Goal: Task Accomplishment & Management: Manage account settings

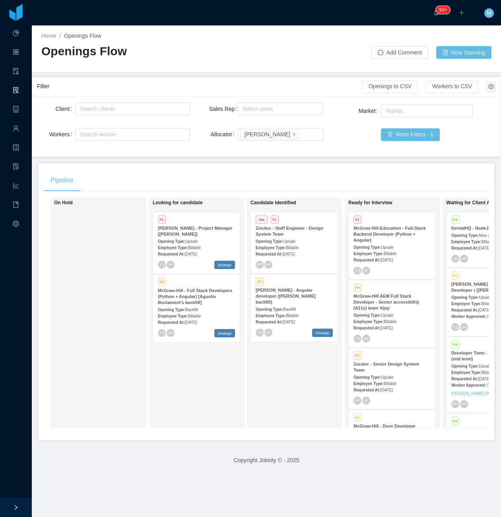
scroll to position [0, 106]
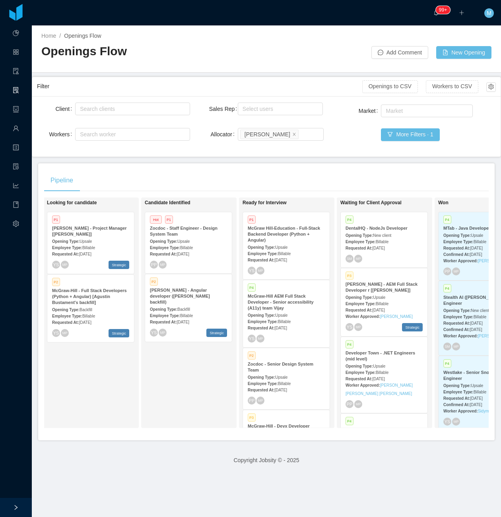
click at [258, 179] on div "Pipeline" at bounding box center [266, 180] width 445 height 22
drag, startPoint x: 356, startPoint y: 435, endPoint x: 395, endPoint y: 444, distance: 39.4
click at [395, 441] on div "Pipeline On Hold Looking for candidate P1 McGraw-Hill - Project Manager [Kristi…" at bounding box center [266, 301] width 457 height 277
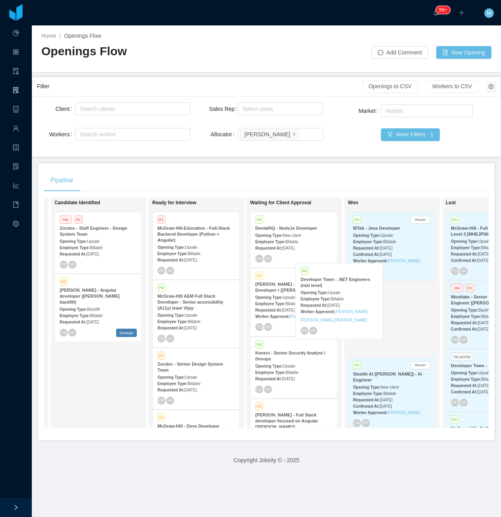
scroll to position [0, 0]
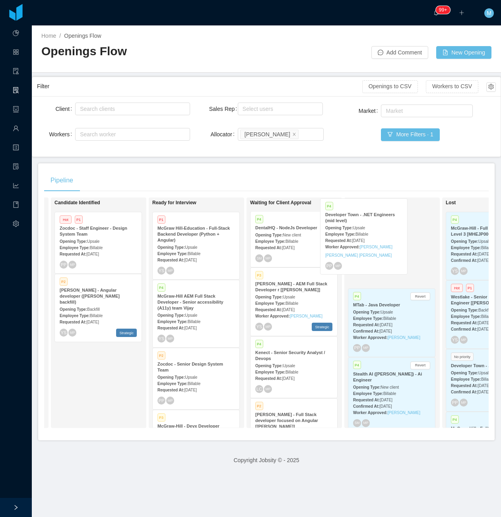
drag, startPoint x: 289, startPoint y: 378, endPoint x: 364, endPoint y: 240, distance: 156.6
click at [364, 240] on div "On Hold Looking for candidate P1 McGraw-Hill - Project Manager [Kristina Armend…" at bounding box center [266, 316] width 445 height 237
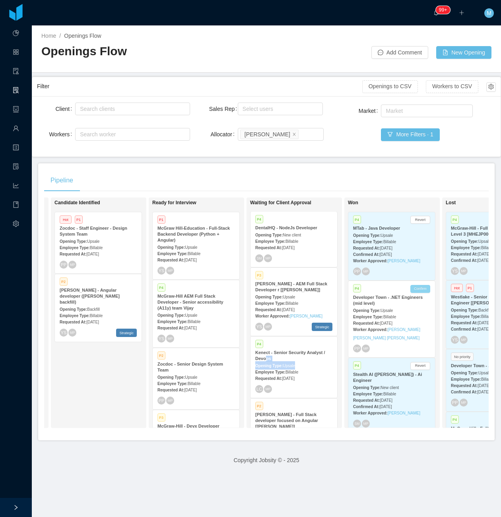
click at [424, 288] on button "Confirm" at bounding box center [420, 289] width 20 height 8
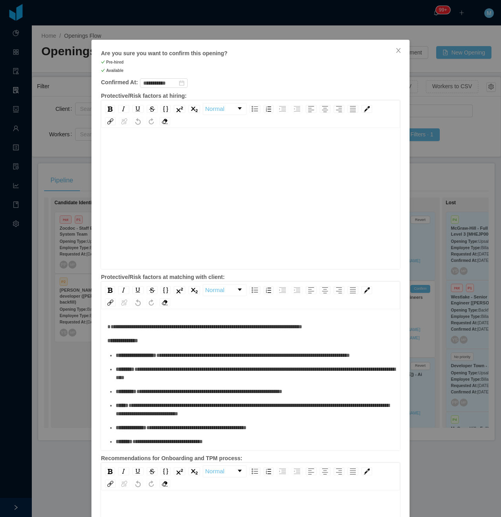
click at [247, 154] on div "rdw-editor" at bounding box center [250, 211] width 287 height 139
click at [237, 156] on div "**********" at bounding box center [250, 150] width 287 height 17
drag, startPoint x: 220, startPoint y: 159, endPoint x: 97, endPoint y: 146, distance: 123.5
click at [101, 146] on div "**********" at bounding box center [250, 199] width 299 height 139
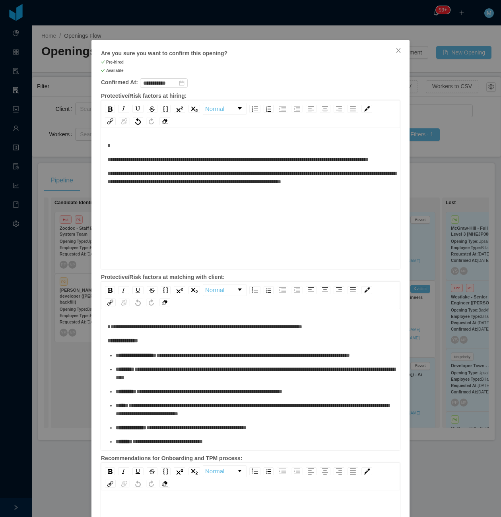
click at [272, 185] on span "**********" at bounding box center [251, 178] width 289 height 14
click at [258, 204] on div "**********" at bounding box center [250, 211] width 287 height 139
click at [247, 159] on span "**********" at bounding box center [237, 160] width 261 height 6
click at [301, 160] on span "**********" at bounding box center [229, 160] width 245 height 6
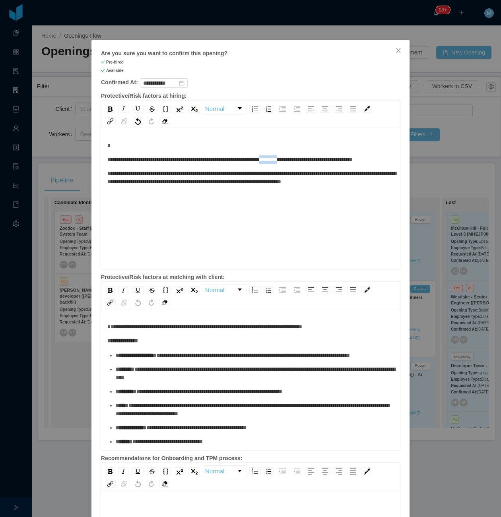
click at [301, 160] on span "**********" at bounding box center [229, 160] width 245 height 6
click at [179, 186] on div "**********" at bounding box center [250, 177] width 287 height 17
drag, startPoint x: 150, startPoint y: 170, endPoint x: 117, endPoint y: 169, distance: 33.8
click at [117, 164] on div "**********" at bounding box center [250, 160] width 287 height 8
click at [238, 159] on span "**********" at bounding box center [206, 160] width 198 height 6
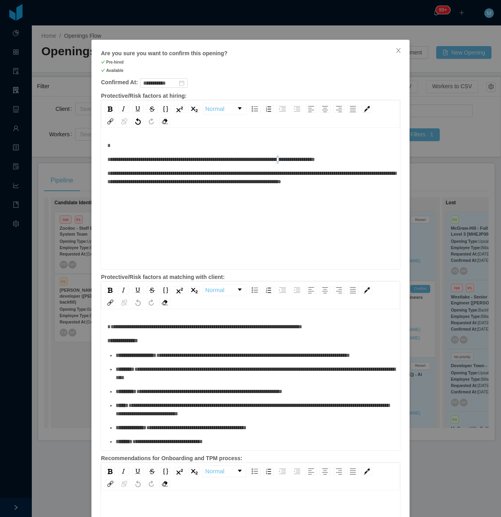
click at [315, 161] on span "**********" at bounding box center [211, 160] width 208 height 6
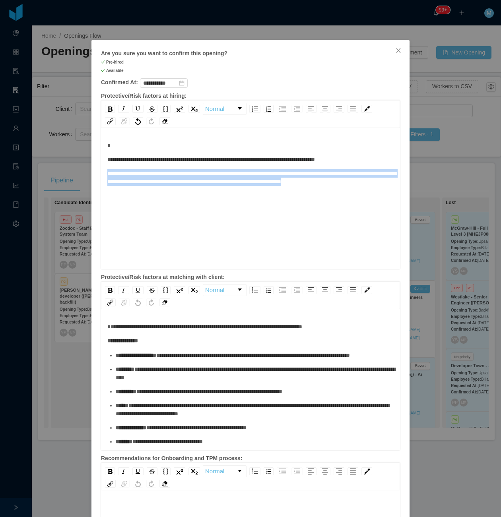
drag, startPoint x: 173, startPoint y: 200, endPoint x: 104, endPoint y: 176, distance: 73.8
click at [107, 176] on div "**********" at bounding box center [250, 211] width 287 height 139
copy span "**********"
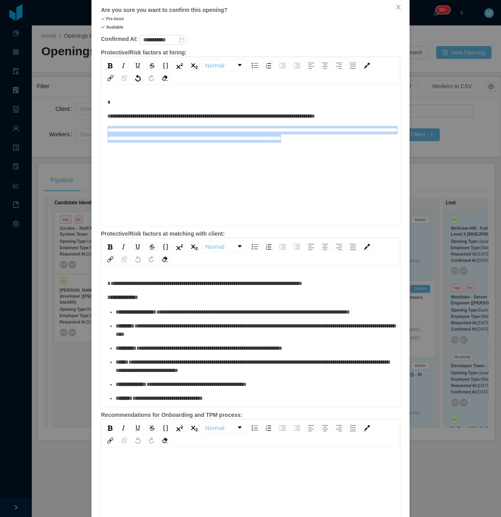
scroll to position [155, 0]
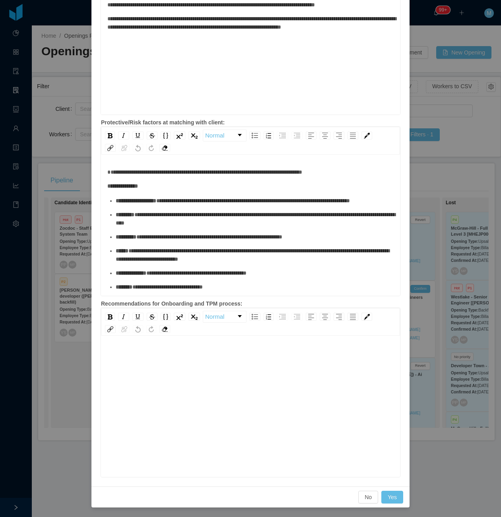
click at [154, 416] on div "rdw-editor" at bounding box center [250, 419] width 287 height 139
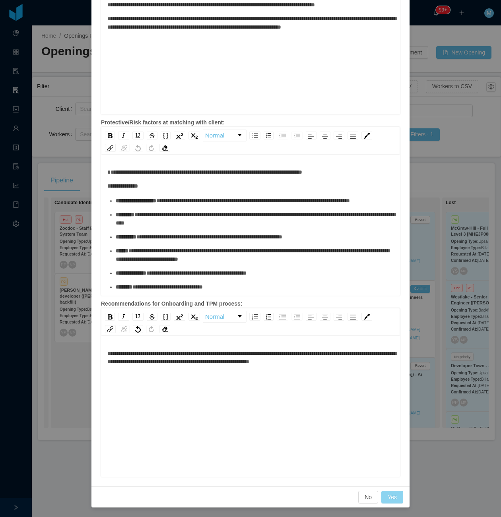
click at [387, 496] on button "Yes" at bounding box center [392, 497] width 22 height 13
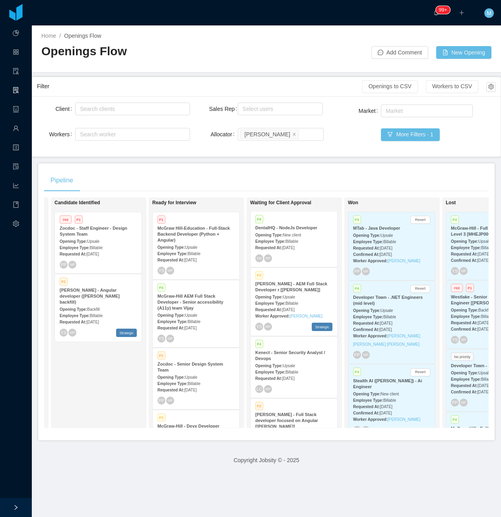
click at [104, 385] on div "Candidate Identified Hot P1 Zocdoc - Staff Engineer - Design System Team Openin…" at bounding box center [109, 313] width 111 height 224
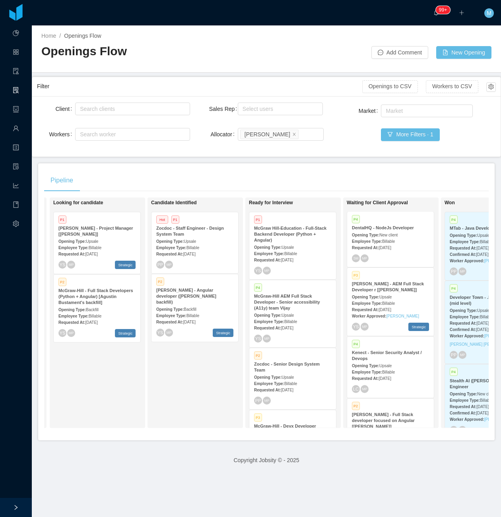
scroll to position [0, 101]
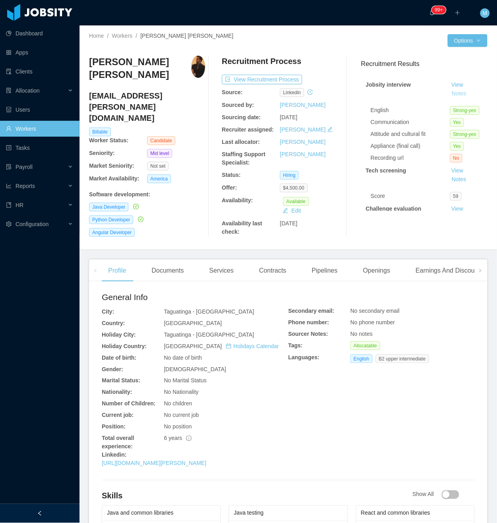
click at [449, 93] on button "Notes" at bounding box center [459, 94] width 21 height 10
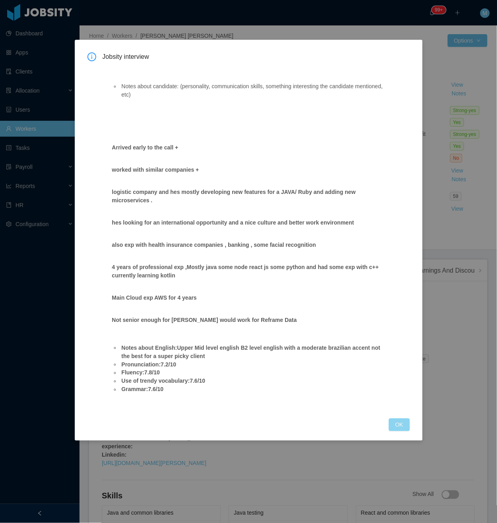
click at [395, 419] on button "OK" at bounding box center [399, 425] width 21 height 13
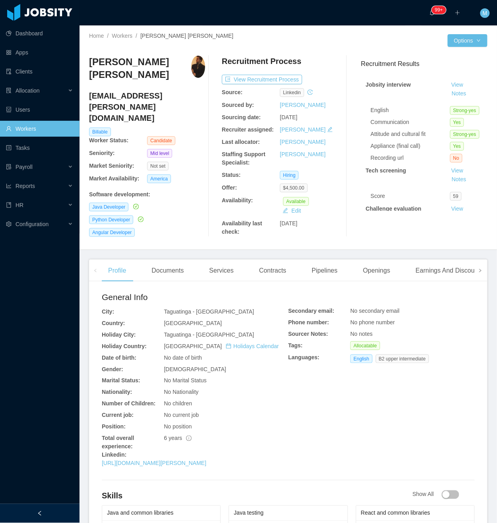
click at [478, 274] on span at bounding box center [480, 271] width 5 height 10
click at [441, 267] on div "Experience" at bounding box center [452, 271] width 45 height 22
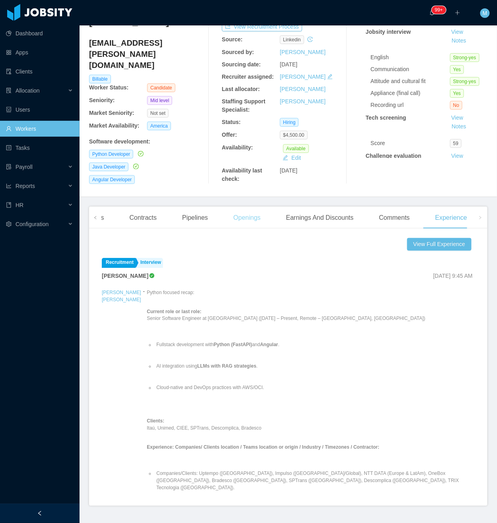
click at [232, 226] on div "Openings" at bounding box center [247, 218] width 40 height 22
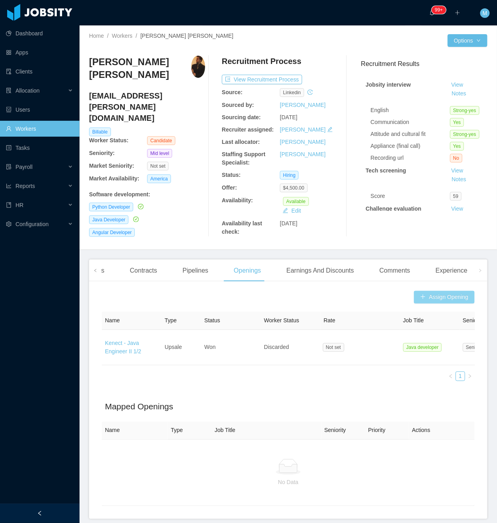
click at [441, 297] on button "Assign Opening" at bounding box center [444, 297] width 61 height 13
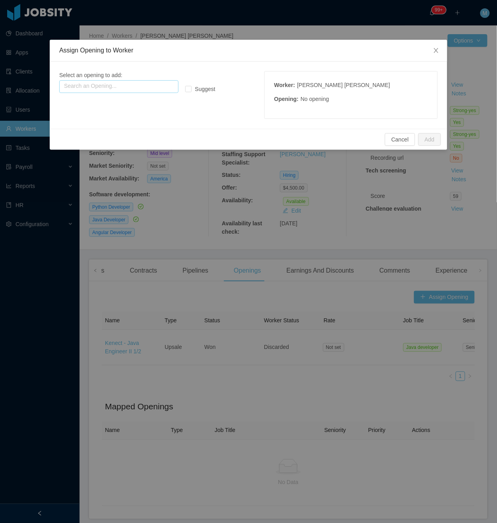
click at [153, 89] on input "text" at bounding box center [118, 86] width 119 height 13
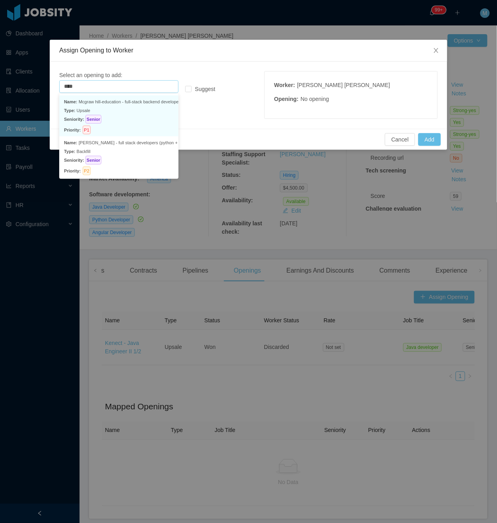
click at [142, 121] on p "Seniority: Senior" at bounding box center [119, 119] width 110 height 9
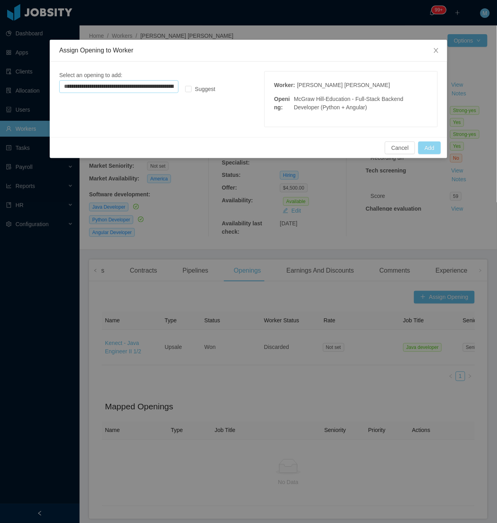
type input "**********"
click at [430, 153] on button "Add" at bounding box center [429, 148] width 23 height 13
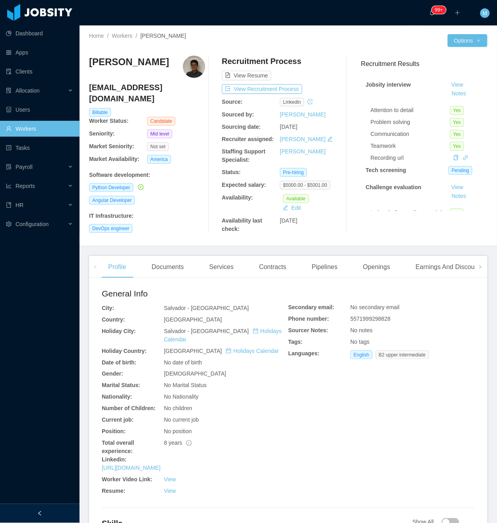
click at [57, 512] on div at bounding box center [40, 513] width 80 height 19
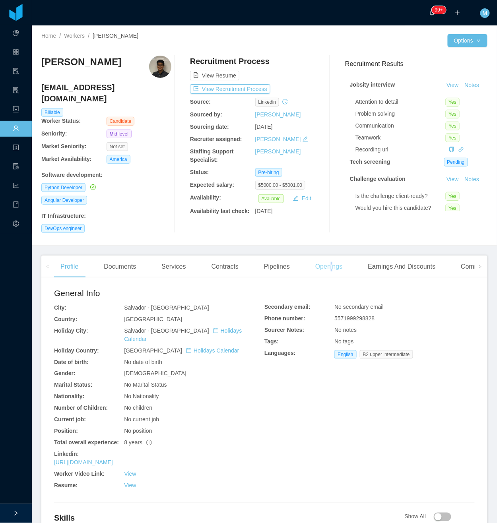
click at [329, 262] on div "Openings" at bounding box center [329, 267] width 40 height 22
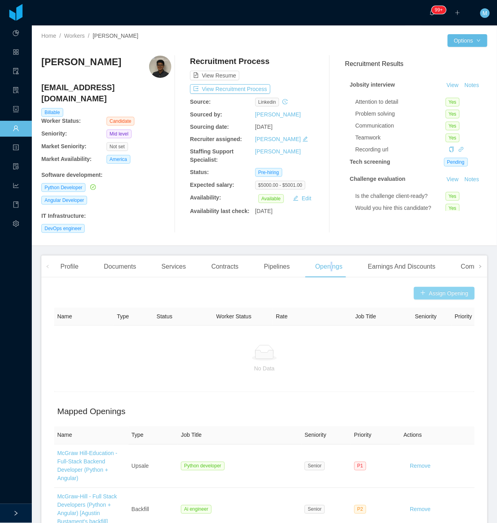
drag, startPoint x: 329, startPoint y: 262, endPoint x: 432, endPoint y: 286, distance: 105.0
click at [432, 287] on button "Assign Opening" at bounding box center [444, 293] width 61 height 13
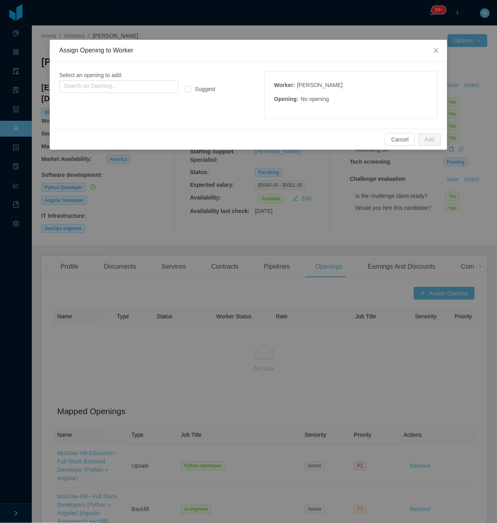
click at [144, 94] on div "Select an opening to add: Search an Opening... Suggest Worker : Henrique Chang …" at bounding box center [248, 95] width 379 height 48
click at [147, 88] on input "text" at bounding box center [118, 86] width 119 height 13
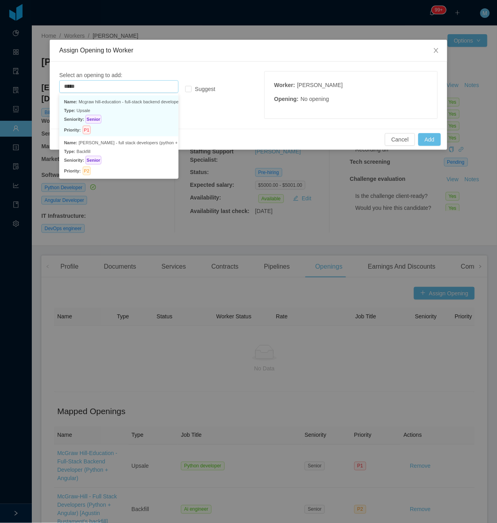
click at [154, 115] on p "Seniority: Senior" at bounding box center [119, 119] width 110 height 9
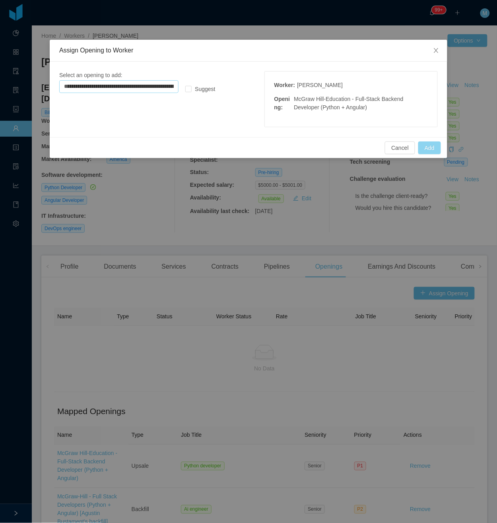
type input "**********"
click at [430, 148] on button "Add" at bounding box center [429, 148] width 23 height 13
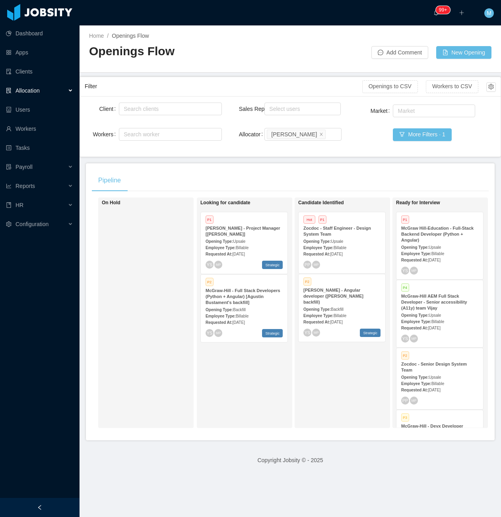
drag, startPoint x: 48, startPoint y: 503, endPoint x: 172, endPoint y: 449, distance: 135.4
click at [47, 503] on div at bounding box center [40, 507] width 80 height 19
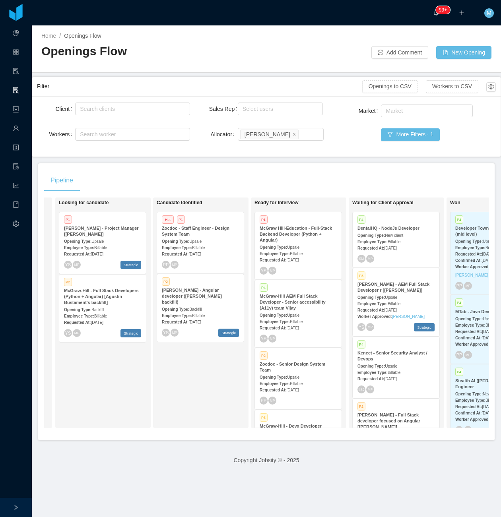
scroll to position [0, 92]
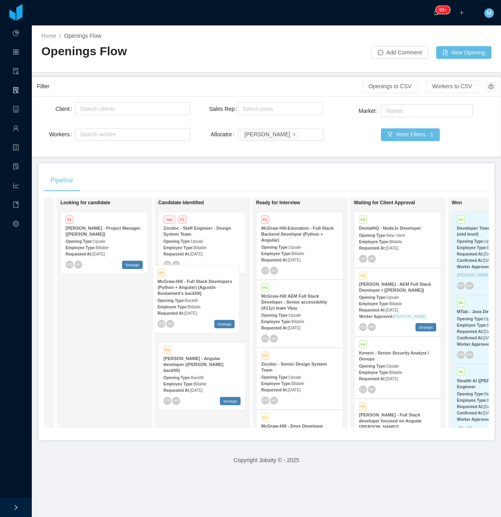
drag, startPoint x: 113, startPoint y: 323, endPoint x: 205, endPoint y: 313, distance: 92.4
click at [205, 313] on div "On Hold Looking for candidate P1 McGraw-Hill - Project Manager [Kristina Armend…" at bounding box center [266, 316] width 445 height 237
click at [301, 245] on span "Upsale" at bounding box center [295, 247] width 12 height 4
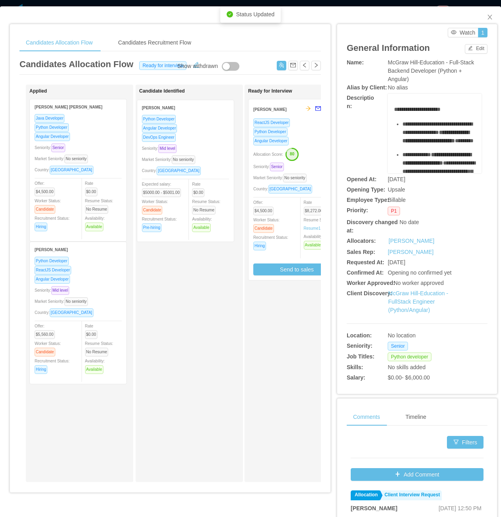
drag, startPoint x: 86, startPoint y: 179, endPoint x: 193, endPoint y: 179, distance: 107.0
click at [193, 179] on div "Applied Henrique Chang Python Developer Angular Developer DevOps Engineer Senio…" at bounding box center [169, 287] width 301 height 404
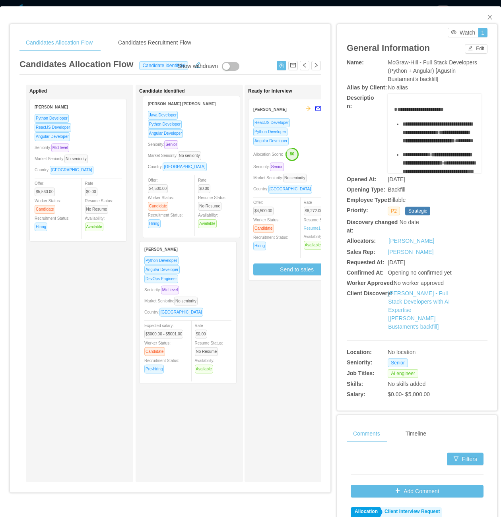
drag, startPoint x: 66, startPoint y: 188, endPoint x: 179, endPoint y: 185, distance: 113.0
click at [179, 185] on div "Applied Daniel Ramos Aguiar Java Developer Python Developer Angular Developer S…" at bounding box center [169, 287] width 301 height 404
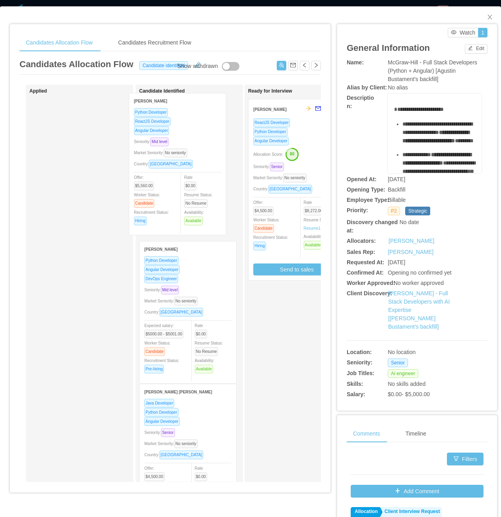
drag, startPoint x: 112, startPoint y: 210, endPoint x: 185, endPoint y: 206, distance: 73.3
click at [185, 206] on div "Applied Luis Suarez Python Developer ReactJS Developer Angular Developer Senior…" at bounding box center [169, 287] width 301 height 404
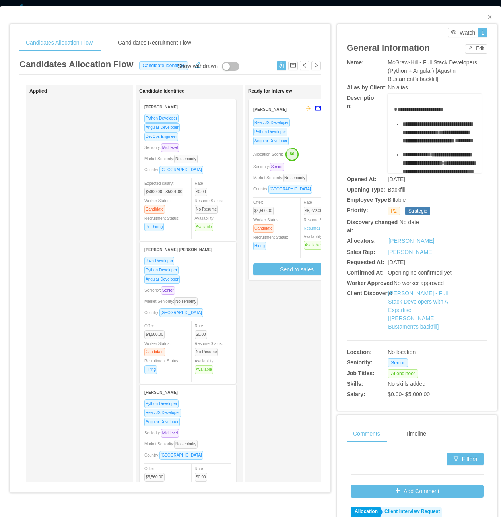
click at [201, 282] on div "Angular Developer" at bounding box center [187, 279] width 87 height 9
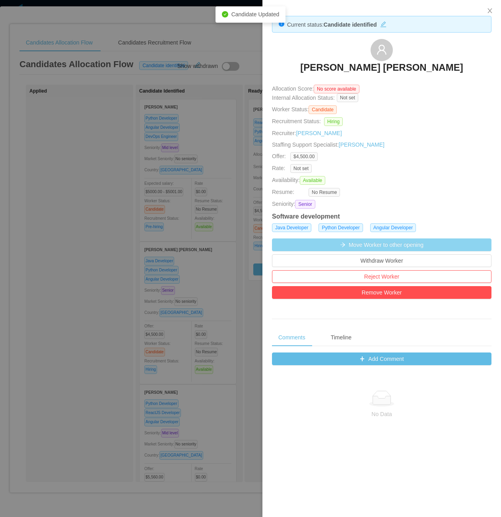
click at [393, 249] on button "Move Worker to other opening" at bounding box center [382, 245] width 220 height 13
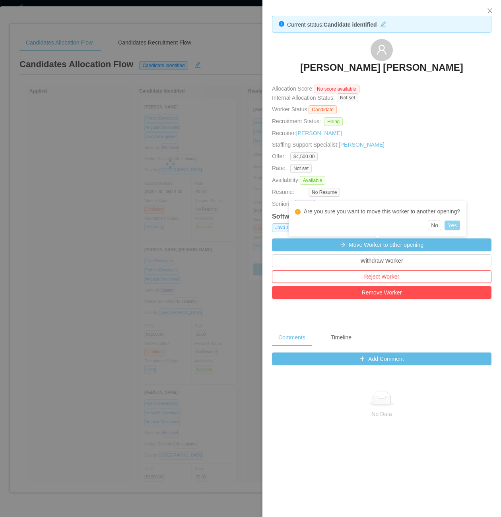
click at [455, 228] on button "Yes" at bounding box center [453, 226] width 16 height 10
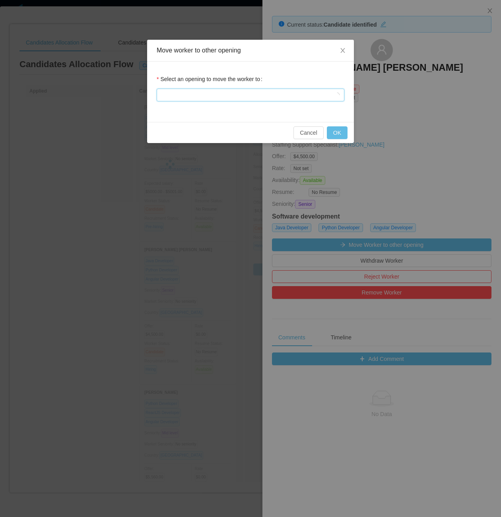
click at [250, 91] on div at bounding box center [247, 95] width 173 height 12
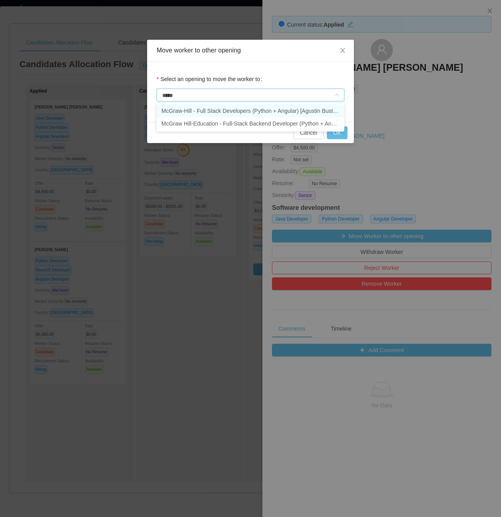
type input "******"
click at [266, 109] on li "McGraw-Hill - Full Stack Developers (Python + Angular) [Agustin Bustament's bac…" at bounding box center [251, 111] width 188 height 13
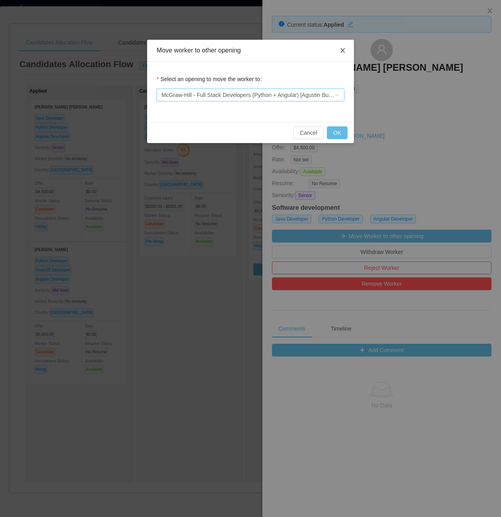
click at [343, 53] on icon "icon: close" at bounding box center [343, 50] width 6 height 6
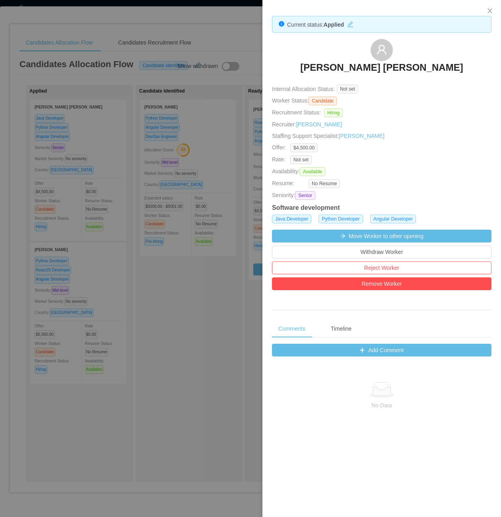
click at [231, 77] on div at bounding box center [250, 258] width 501 height 517
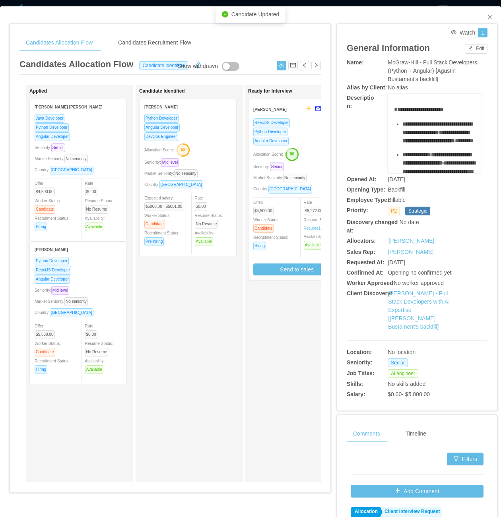
click at [115, 176] on div "Java Developer Python Developer Angular Developer Seniority: Senior Market Seni…" at bounding box center [78, 175] width 87 height 123
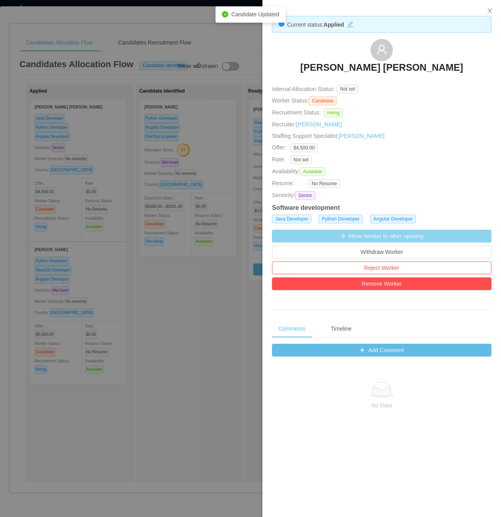
click at [416, 241] on button "Move Worker to other opening" at bounding box center [382, 236] width 220 height 13
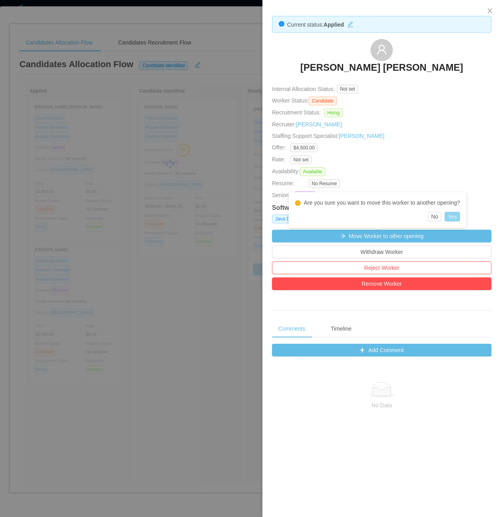
click at [460, 215] on button "Yes" at bounding box center [453, 217] width 16 height 10
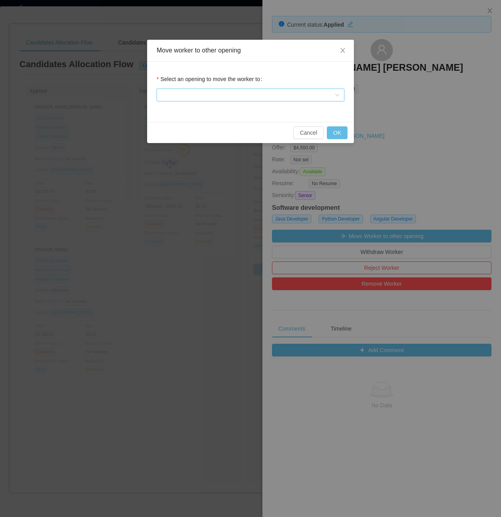
click at [250, 99] on div at bounding box center [247, 95] width 173 height 12
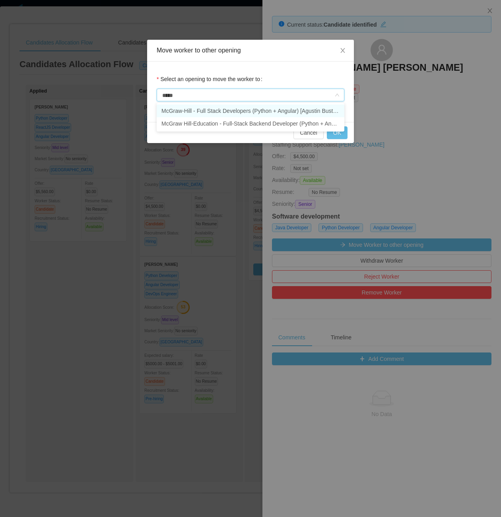
type input "******"
click at [272, 121] on li "McGraw Hill-Education - Full-Stack Backend Developer (Python + Angular)" at bounding box center [251, 123] width 188 height 13
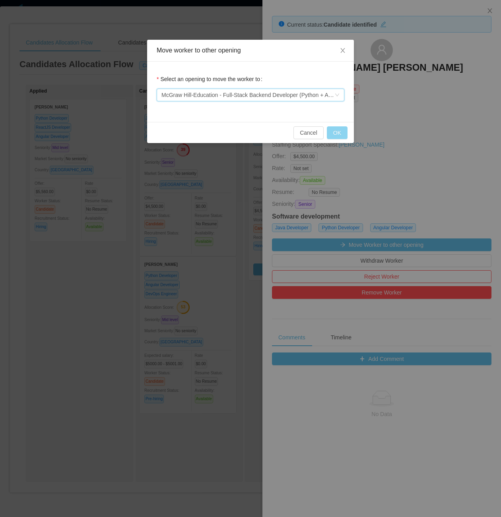
click at [341, 133] on button "OK" at bounding box center [337, 132] width 21 height 13
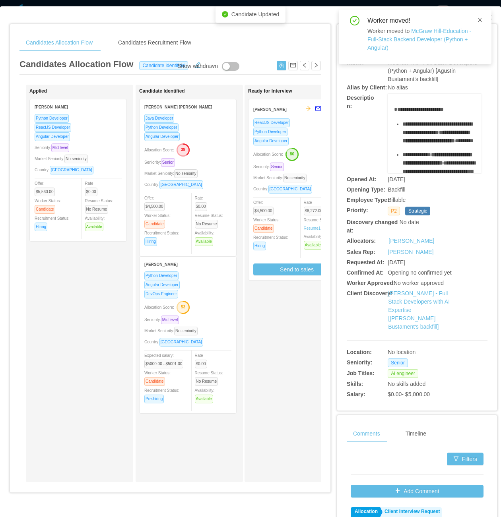
drag, startPoint x: 480, startPoint y: 19, endPoint x: 244, endPoint y: 190, distance: 291.1
click at [480, 19] on icon "icon: close" at bounding box center [480, 20] width 6 height 6
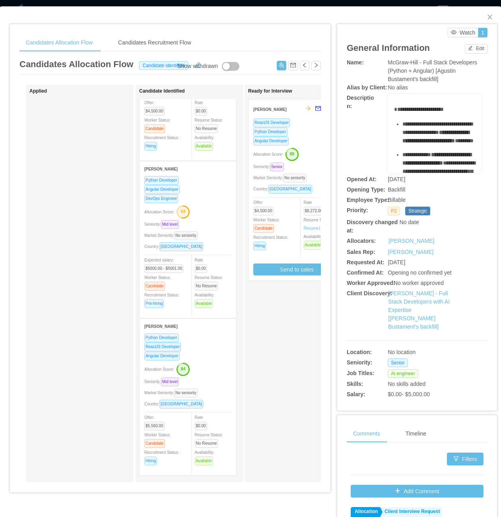
scroll to position [97, 0]
drag, startPoint x: 484, startPoint y: 18, endPoint x: 476, endPoint y: 26, distance: 11.5
click at [487, 18] on icon "icon: close" at bounding box center [490, 17] width 6 height 6
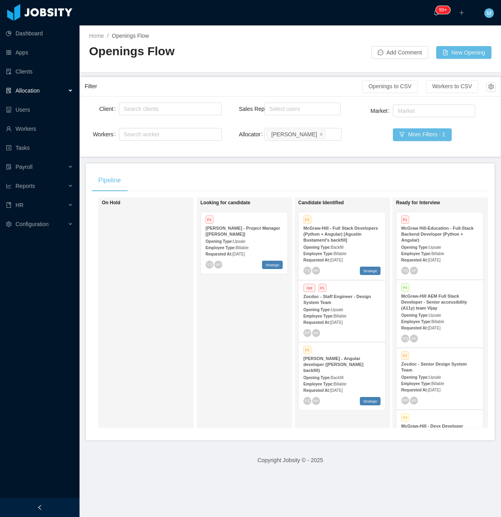
click at [354, 256] on div "Requested At: [DATE]" at bounding box center [341, 260] width 77 height 8
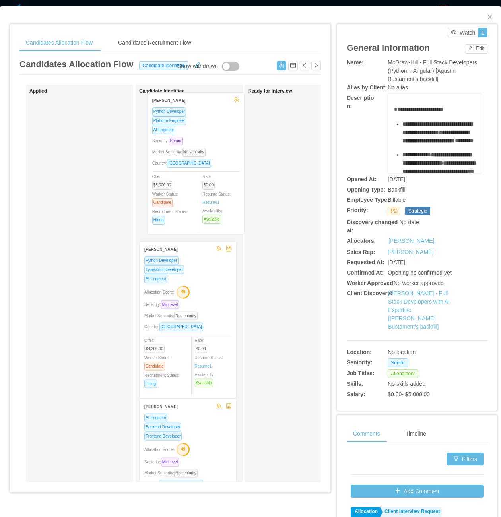
drag, startPoint x: 79, startPoint y: 185, endPoint x: 196, endPoint y: 178, distance: 117.5
click at [196, 178] on div "Applied [PERSON_NAME] Python Developer Platform Engineer AI Engineer Seniority:…" at bounding box center [169, 287] width 301 height 404
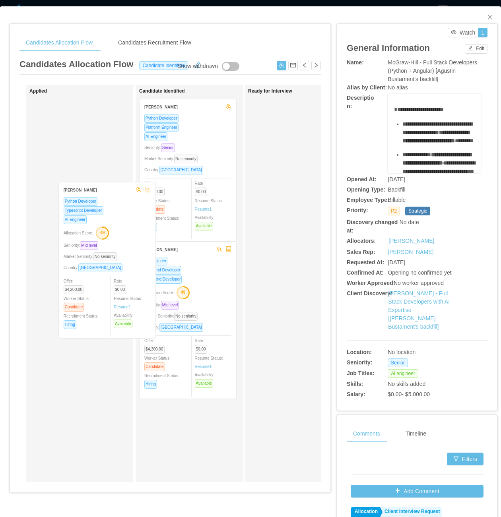
drag, startPoint x: 168, startPoint y: 298, endPoint x: 84, endPoint y: 234, distance: 105.5
click at [84, 234] on div "Applied Candidate Identified [PERSON_NAME] Python Developer Platform Engineer A…" at bounding box center [169, 287] width 301 height 404
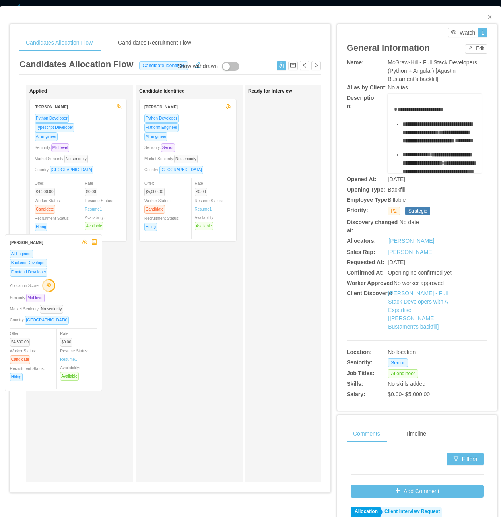
drag, startPoint x: 124, startPoint y: 313, endPoint x: 51, endPoint y: 305, distance: 73.6
click at [51, 305] on div "Applied Gustavo Silva Python Developer Typescript Developer AI Engineer Seniori…" at bounding box center [169, 287] width 301 height 404
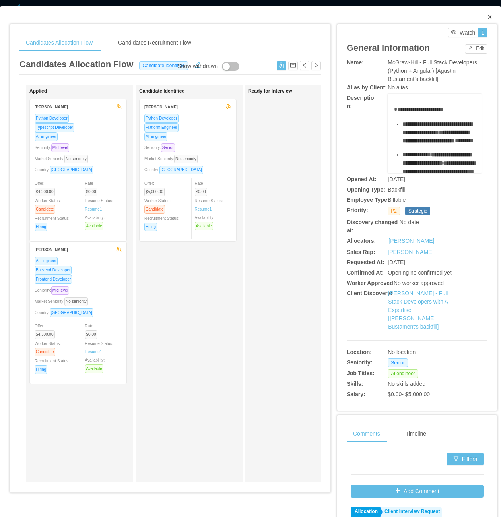
click at [485, 16] on span "Close" at bounding box center [490, 17] width 22 height 22
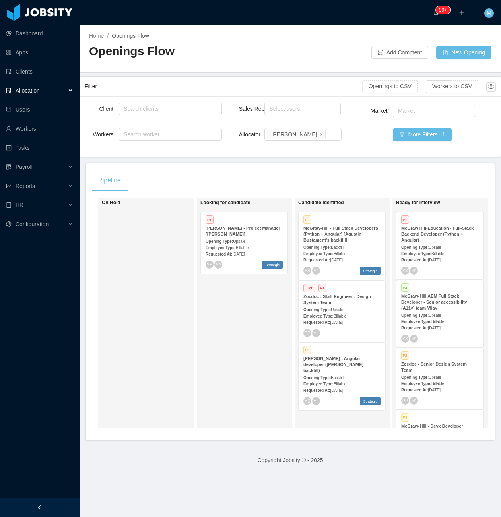
click at [430, 249] on span "Upsale" at bounding box center [435, 247] width 12 height 4
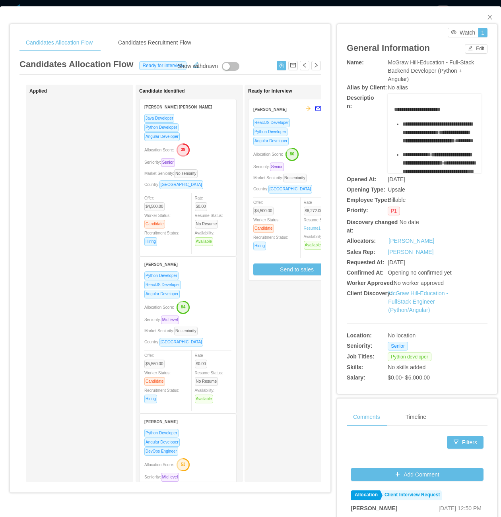
click at [205, 145] on div "Allocation Score: 39" at bounding box center [187, 149] width 87 height 13
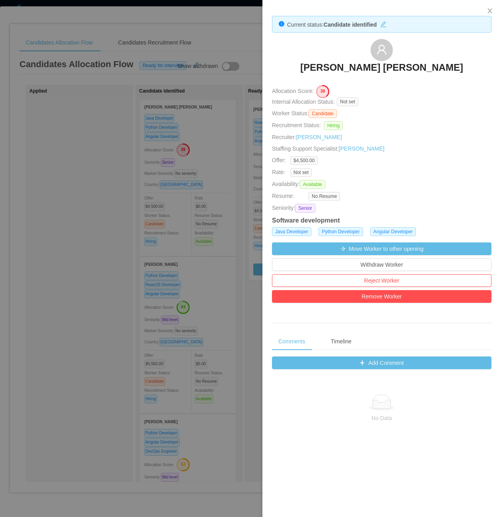
click at [216, 196] on div at bounding box center [250, 258] width 501 height 517
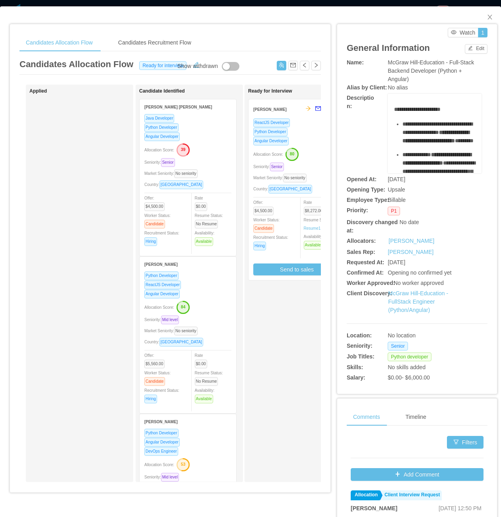
click at [200, 164] on div "Seniority: Senior" at bounding box center [187, 162] width 87 height 9
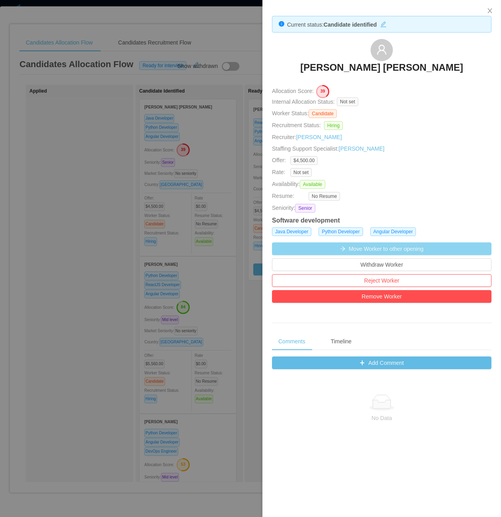
click at [398, 248] on button "Move Worker to other opening" at bounding box center [382, 249] width 220 height 13
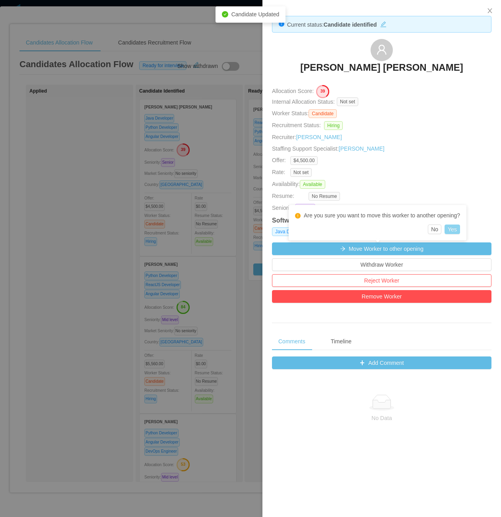
click at [455, 231] on button "Yes" at bounding box center [453, 230] width 16 height 10
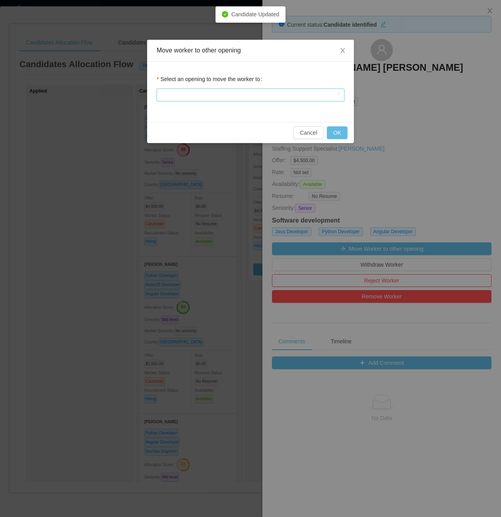
click at [228, 89] on div at bounding box center [247, 95] width 173 height 12
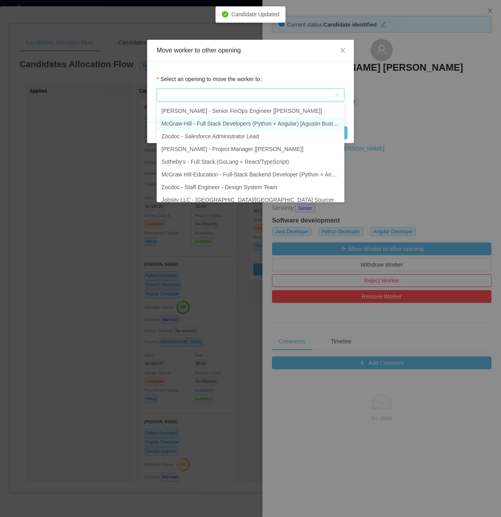
click at [290, 123] on li "McGraw-Hill - Full Stack Developers (Python + Angular) [Agustin Bustament's bac…" at bounding box center [251, 123] width 188 height 13
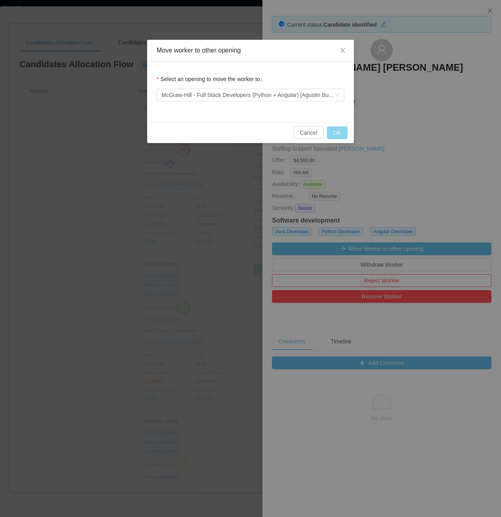
click at [336, 131] on button "OK" at bounding box center [337, 132] width 21 height 13
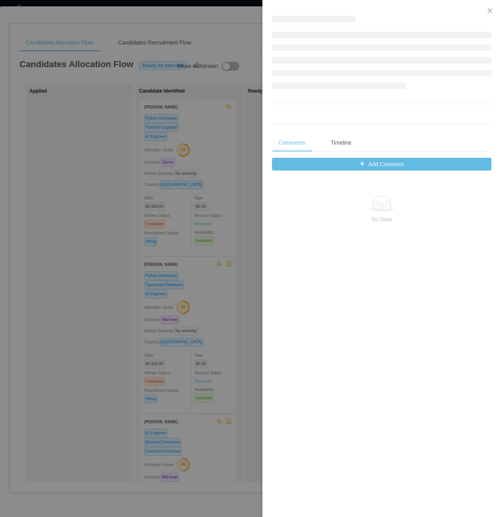
click at [82, 284] on div at bounding box center [250, 258] width 501 height 517
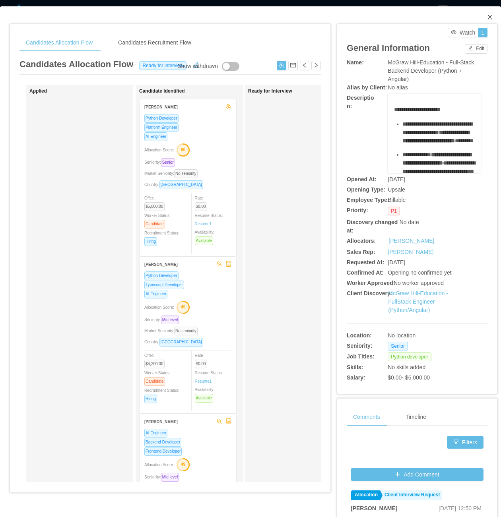
click at [487, 15] on icon "icon: close" at bounding box center [490, 17] width 6 height 6
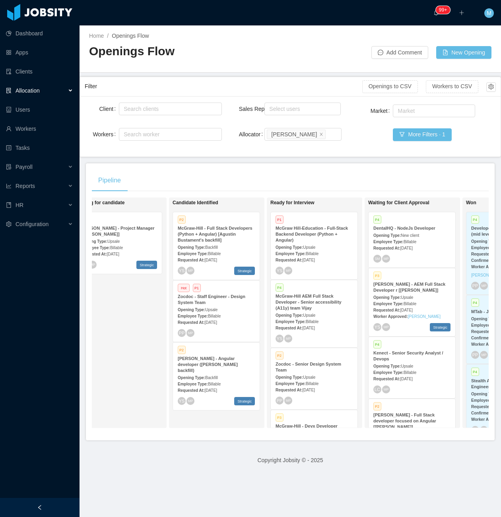
scroll to position [0, 131]
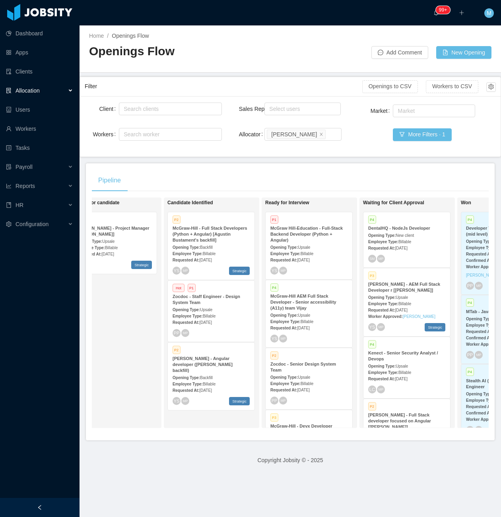
click at [328, 238] on div "McGraw Hill-Education - Full-Stack Backend Developer (Python + Angular)" at bounding box center [308, 234] width 77 height 18
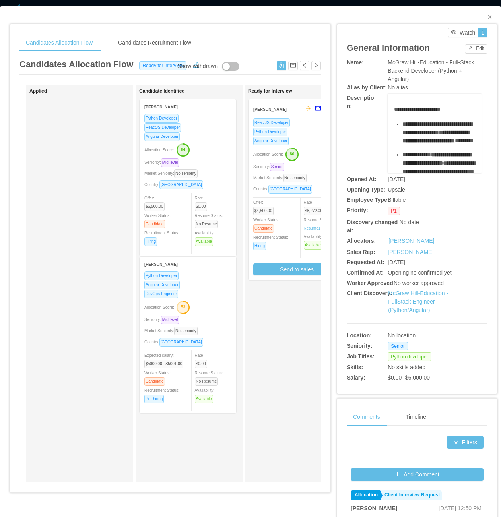
click at [279, 399] on div "Ready for Interview Mohamad Dirieh ReactJS Developer Python Developer Angular D…" at bounding box center [303, 283] width 111 height 391
click at [224, 174] on div "Market Seniority: No seniority" at bounding box center [187, 173] width 87 height 9
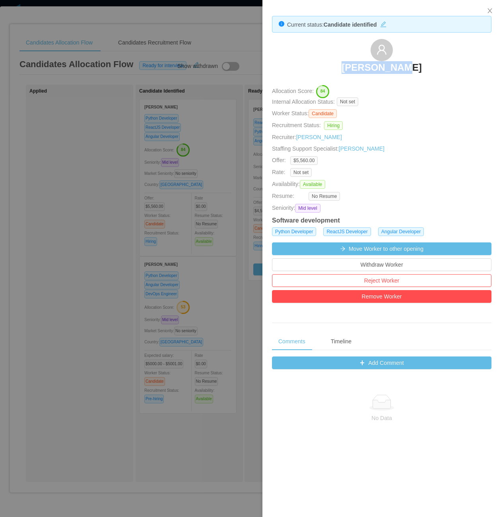
drag, startPoint x: 325, startPoint y: 63, endPoint x: 435, endPoint y: 63, distance: 110.2
click at [435, 63] on div "Luis Suarez" at bounding box center [382, 59] width 220 height 40
copy h3 "Luis Suarez"
click at [86, 365] on div at bounding box center [250, 258] width 501 height 517
click at [99, 360] on div "Applied" at bounding box center [84, 283] width 111 height 391
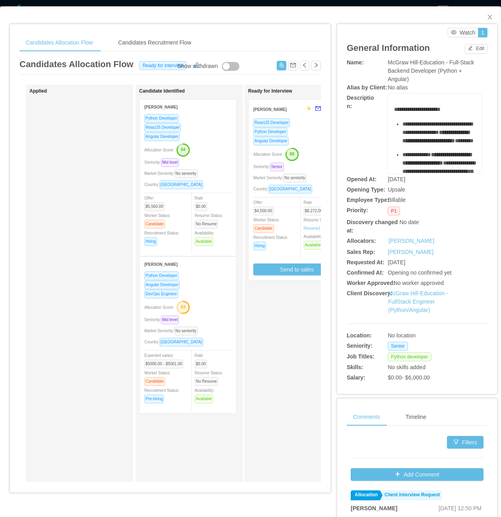
click at [191, 323] on div "Seniority: Mid level" at bounding box center [187, 319] width 87 height 9
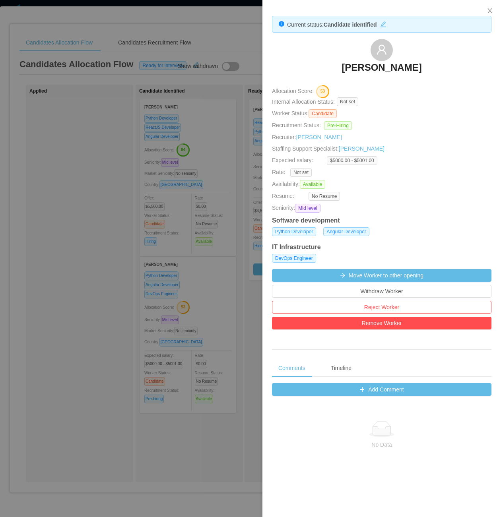
drag, startPoint x: 317, startPoint y: 64, endPoint x: 427, endPoint y: 66, distance: 110.2
click at [427, 66] on div "Henrique Chang" at bounding box center [382, 59] width 220 height 40
copy h3 "Henrique Chang"
drag, startPoint x: 102, startPoint y: 314, endPoint x: 121, endPoint y: 293, distance: 28.4
click at [102, 314] on div at bounding box center [250, 258] width 501 height 517
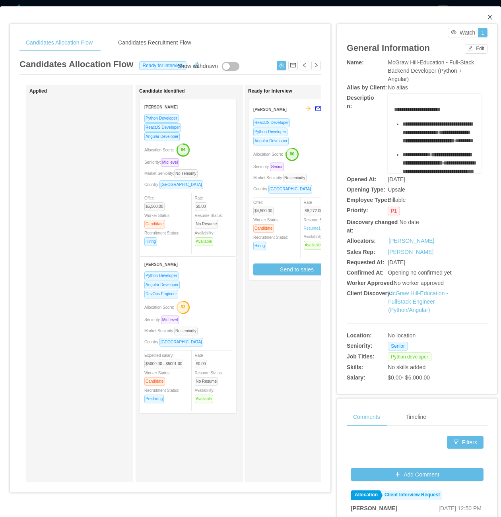
drag, startPoint x: 480, startPoint y: 15, endPoint x: 412, endPoint y: 114, distance: 119.8
click at [487, 20] on icon "icon: close" at bounding box center [490, 17] width 6 height 6
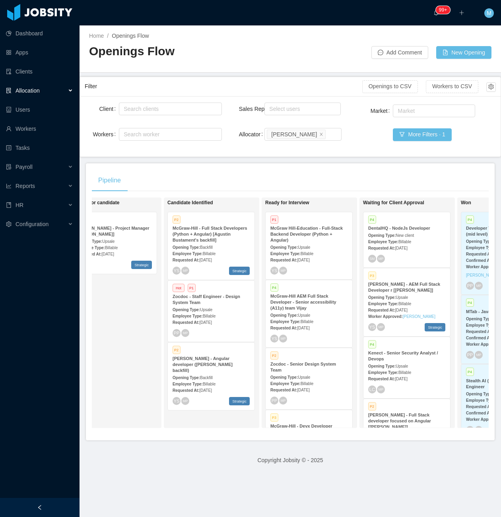
click at [311, 249] on div "Employee Type: Billable" at bounding box center [308, 253] width 77 height 8
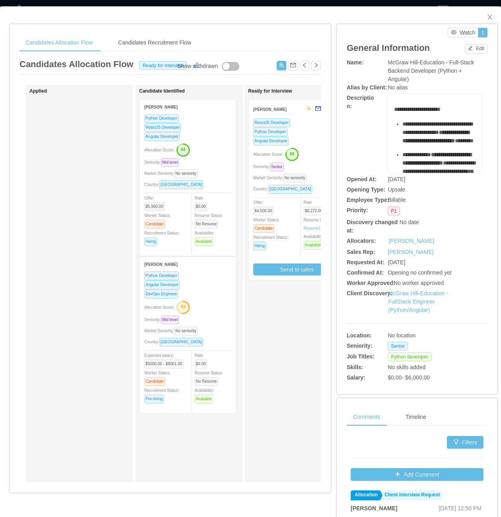
click at [212, 158] on div "Seniority: Mid level" at bounding box center [187, 162] width 87 height 9
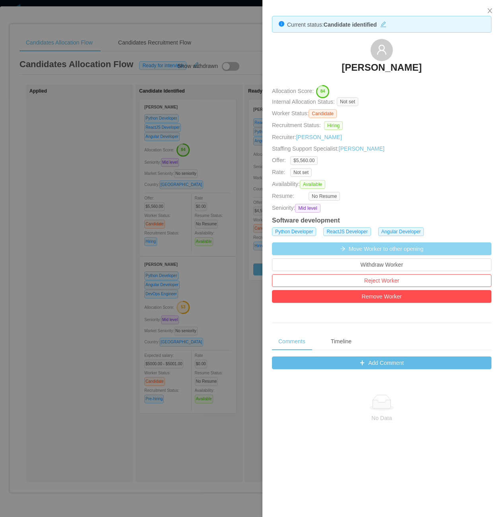
click at [391, 250] on button "Move Worker to other opening" at bounding box center [382, 249] width 220 height 13
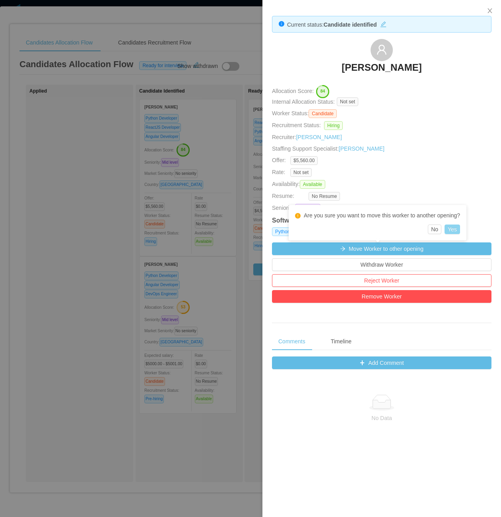
click at [456, 229] on button "Yes" at bounding box center [453, 230] width 16 height 10
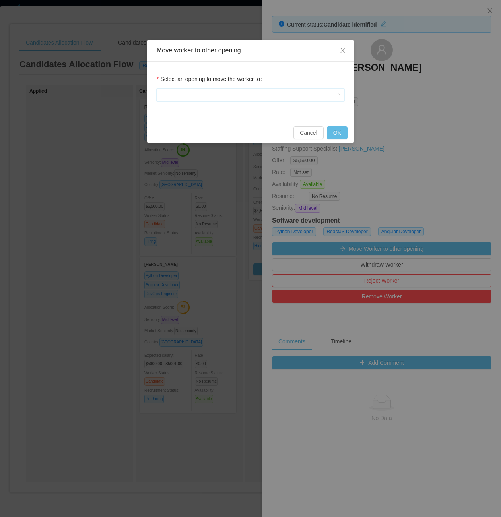
click at [273, 96] on div at bounding box center [247, 95] width 173 height 12
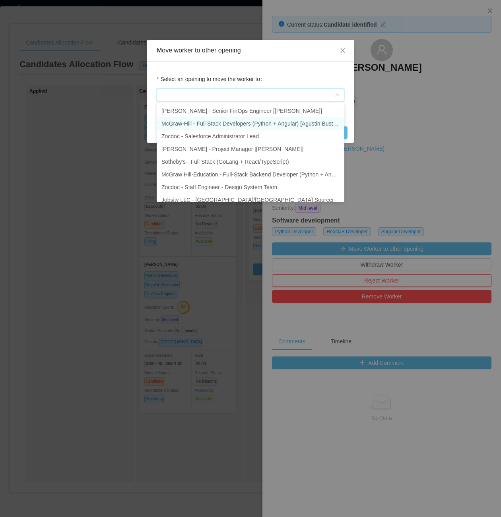
click at [277, 124] on li "McGraw-Hill - Full Stack Developers (Python + Angular) [Agustin Bustament's bac…" at bounding box center [251, 123] width 188 height 13
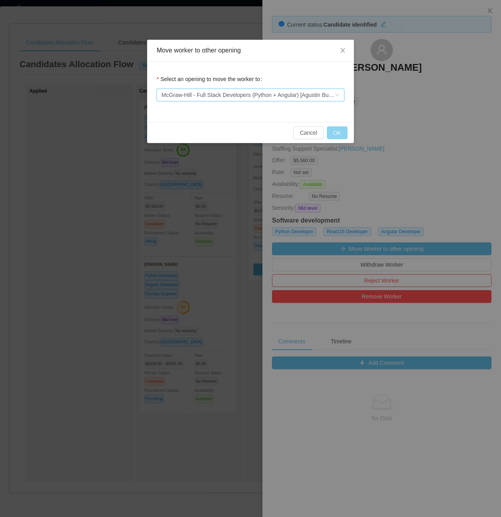
click at [337, 134] on button "OK" at bounding box center [337, 132] width 21 height 13
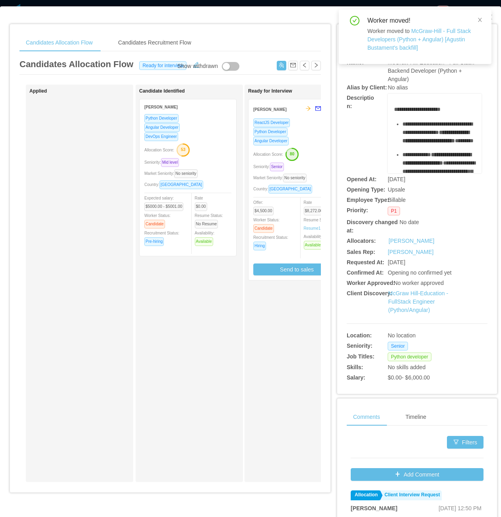
click at [216, 196] on div "Rate $0.00 Resume Status: No Resume Availability: Available" at bounding box center [217, 220] width 44 height 52
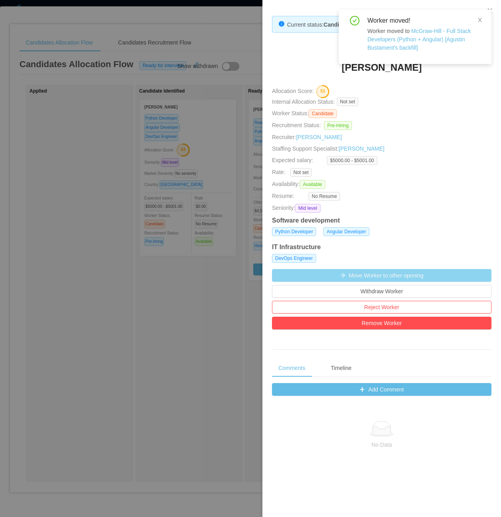
click at [395, 274] on button "Move Worker to other opening" at bounding box center [382, 275] width 220 height 13
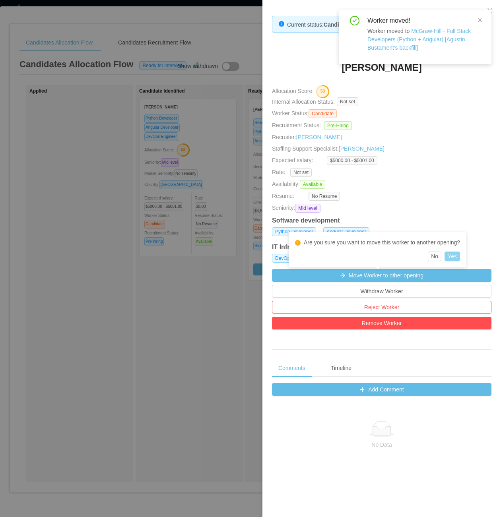
click at [457, 260] on button "Yes" at bounding box center [453, 257] width 16 height 10
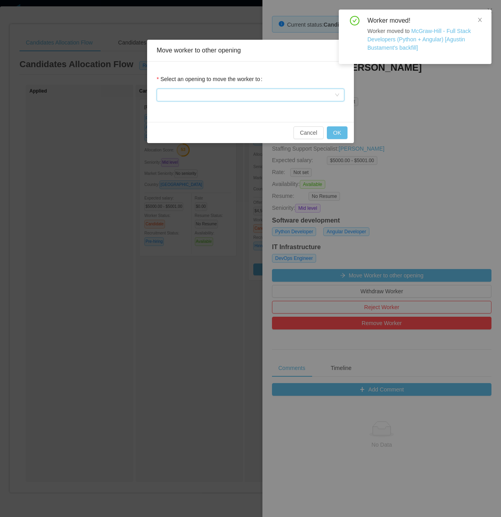
click at [263, 96] on div at bounding box center [247, 95] width 173 height 12
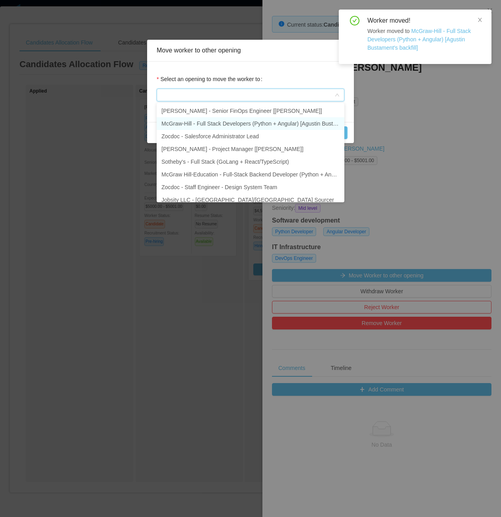
drag, startPoint x: 257, startPoint y: 125, endPoint x: 315, endPoint y: 128, distance: 58.5
click at [257, 126] on li "McGraw-Hill - Full Stack Developers (Python + Angular) [Agustin Bustament's bac…" at bounding box center [251, 123] width 188 height 13
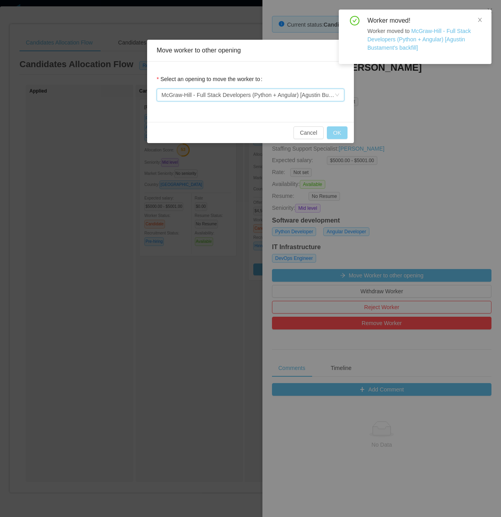
drag, startPoint x: 331, startPoint y: 129, endPoint x: 340, endPoint y: 154, distance: 26.8
click at [331, 129] on button "OK" at bounding box center [337, 132] width 21 height 13
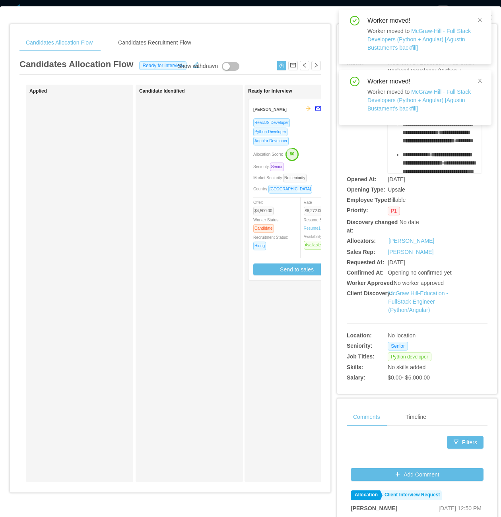
click at [107, 325] on div "Applied" at bounding box center [84, 283] width 111 height 391
click at [473, 20] on div "Worker moved! Worker moved to McGraw-Hill - Full Stack Developers (Python + Ang…" at bounding box center [415, 34] width 134 height 36
click at [477, 21] on icon "icon: close" at bounding box center [480, 20] width 6 height 6
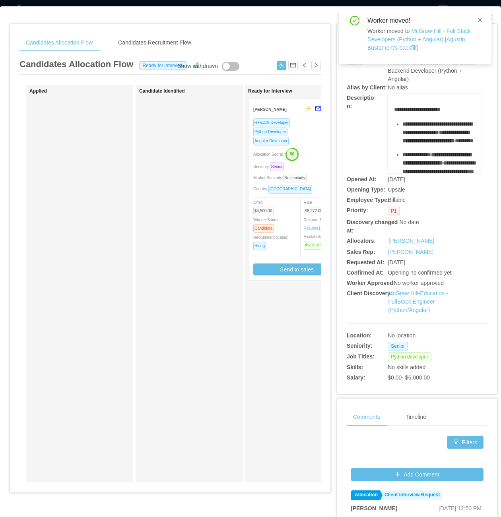
click at [479, 18] on icon "icon: close" at bounding box center [480, 20] width 4 height 4
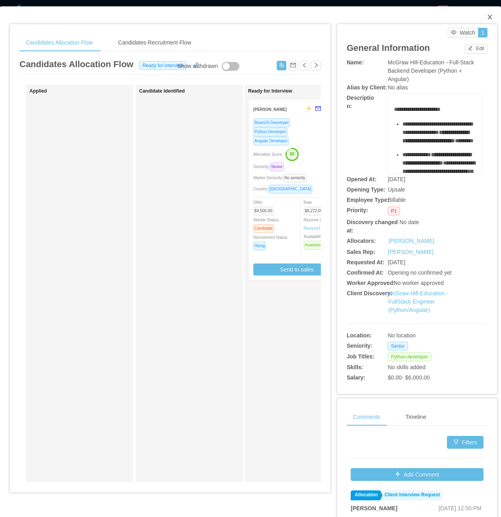
click at [487, 18] on icon "icon: close" at bounding box center [490, 17] width 6 height 6
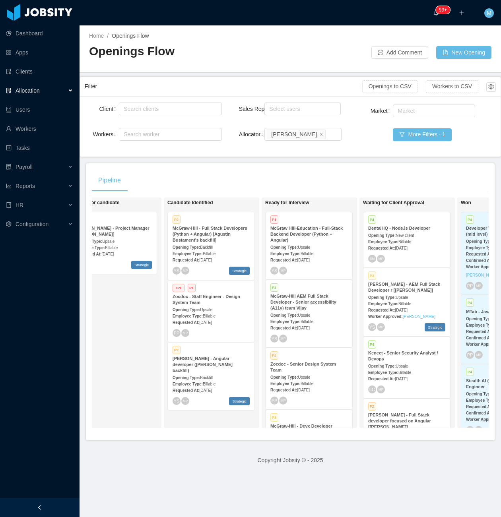
click at [218, 256] on div "Requested At: Aug 28th, 2025" at bounding box center [211, 260] width 77 height 8
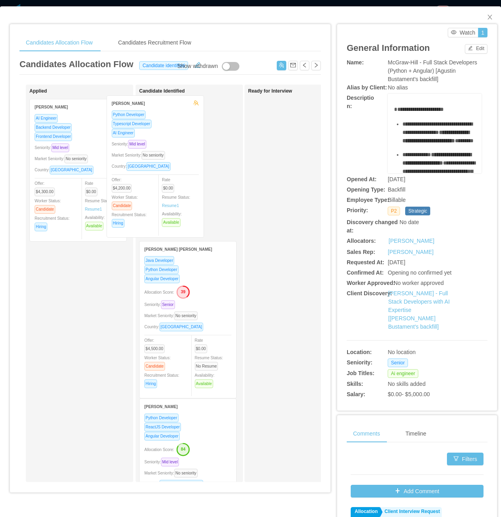
drag, startPoint x: 86, startPoint y: 212, endPoint x: 177, endPoint y: 206, distance: 91.3
click at [177, 206] on div "Applied Gustavo Silva Python Developer Typescript Developer AI Engineer Seniori…" at bounding box center [169, 287] width 301 height 404
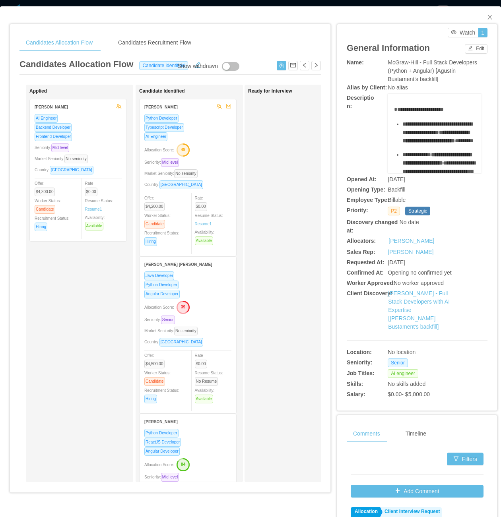
drag, startPoint x: 82, startPoint y: 219, endPoint x: 142, endPoint y: 217, distance: 60.5
click at [142, 217] on div "Applied Jorge A. Niño AI Engineer Backend Developer Frontend Developer Seniorit…" at bounding box center [169, 287] width 301 height 404
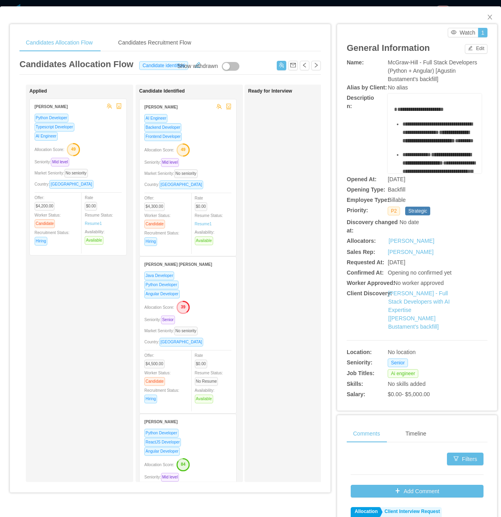
drag, startPoint x: 118, startPoint y: 206, endPoint x: 65, endPoint y: 203, distance: 53.0
click at [65, 203] on div "Applied Candidate Identified Gustavo Silva Python Developer Typescript Develope…" at bounding box center [169, 287] width 301 height 404
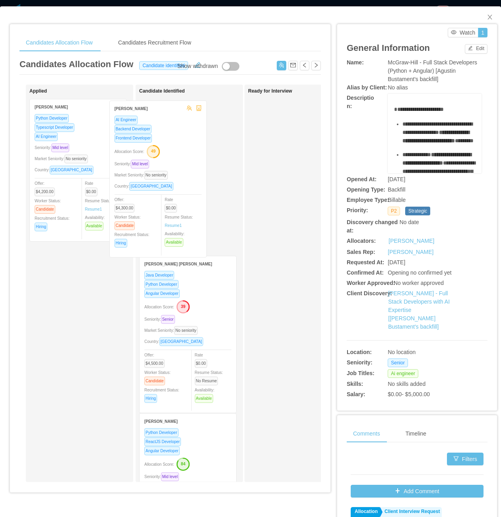
drag, startPoint x: 166, startPoint y: 207, endPoint x: 78, endPoint y: 207, distance: 88.3
click at [75, 208] on div "Applied Gustavo Silva Python Developer Typescript Developer AI Engineer Seniori…" at bounding box center [169, 287] width 301 height 404
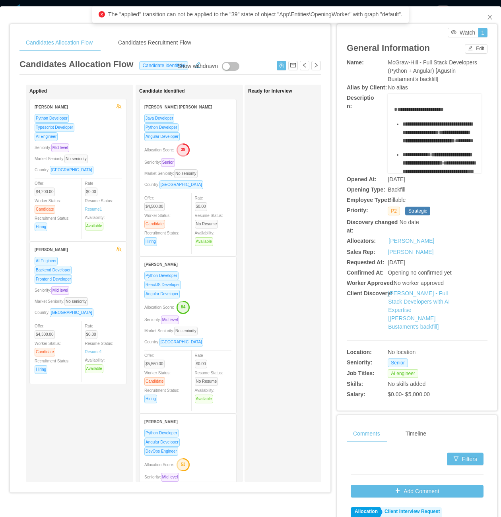
click at [216, 161] on div "Seniority: Senior" at bounding box center [187, 162] width 87 height 9
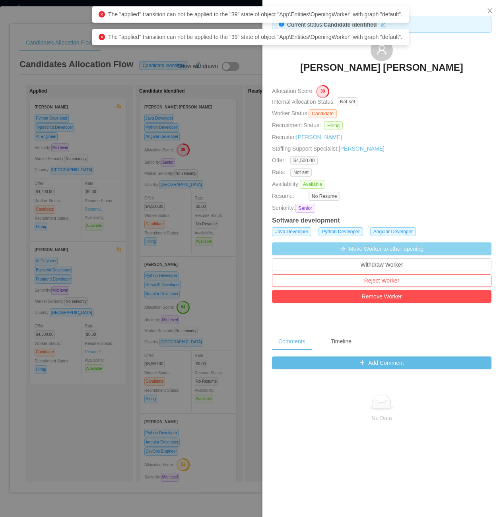
click at [398, 247] on button "Move Worker to other opening" at bounding box center [382, 249] width 220 height 13
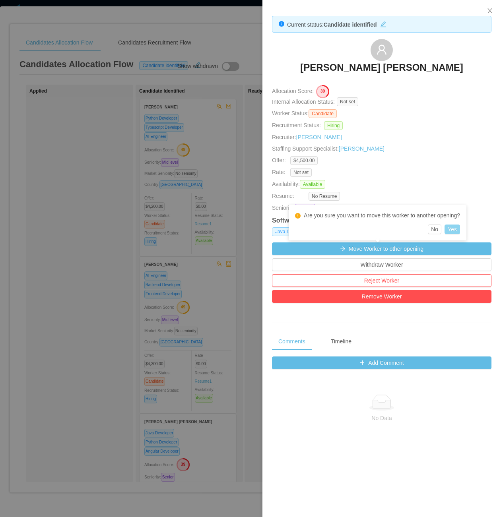
click at [451, 225] on button "Yes" at bounding box center [453, 230] width 16 height 10
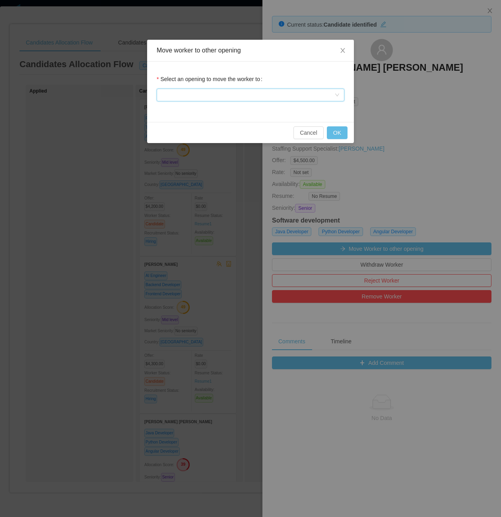
click at [262, 95] on div at bounding box center [247, 95] width 173 height 12
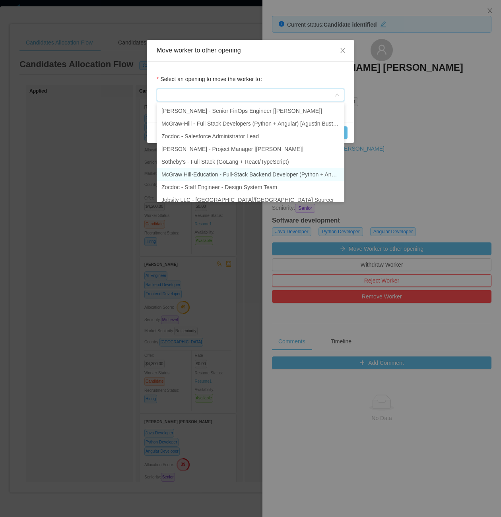
click at [284, 173] on li "McGraw Hill-Education - Full-Stack Backend Developer (Python + Angular)" at bounding box center [251, 174] width 188 height 13
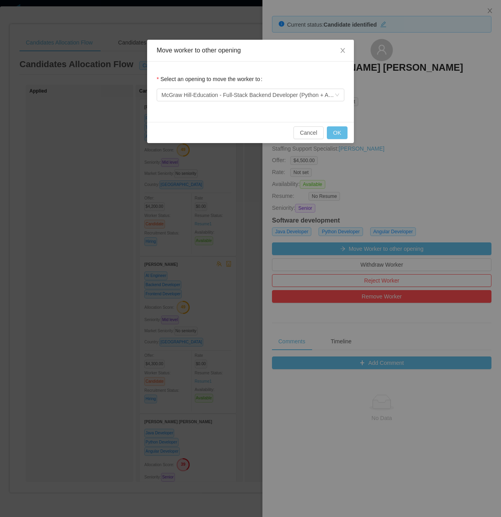
click at [331, 124] on div "Cancel OK" at bounding box center [250, 132] width 207 height 21
click at [336, 129] on button "OK" at bounding box center [337, 132] width 21 height 13
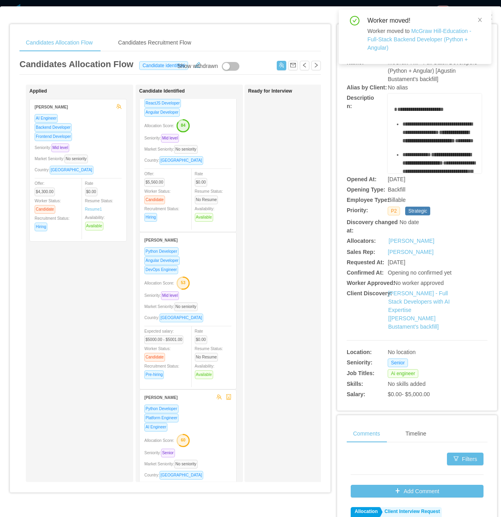
scroll to position [254, 0]
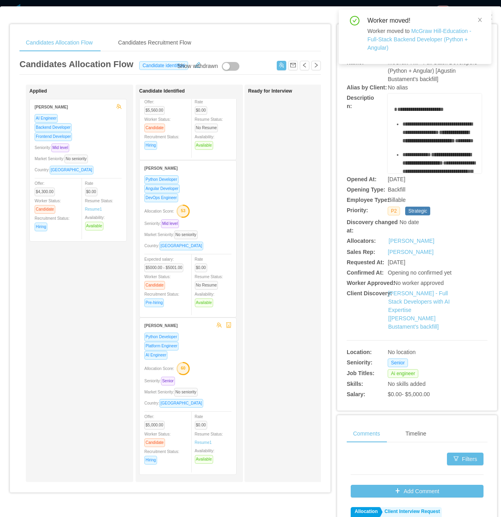
click at [231, 359] on div "Python Developer Platform Engineer AI Engineer Allocation Score: 60 Seniority: …" at bounding box center [188, 403] width 97 height 142
click at [209, 356] on div "AI Engineer" at bounding box center [187, 355] width 87 height 9
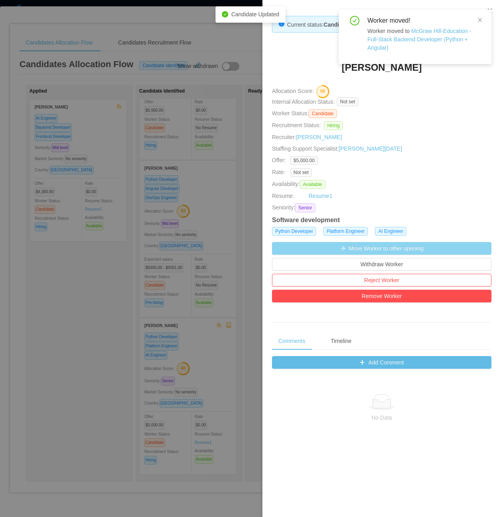
click at [390, 251] on button "Move Worker to other opening" at bounding box center [382, 248] width 220 height 13
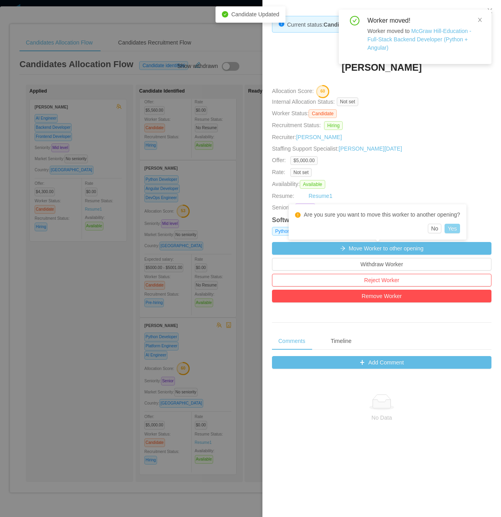
click at [451, 226] on button "Yes" at bounding box center [453, 229] width 16 height 10
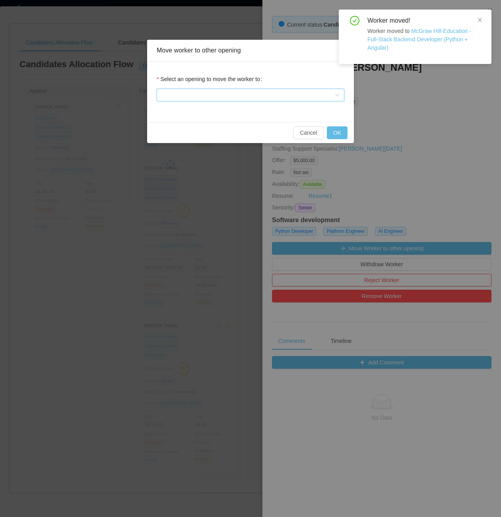
click at [260, 97] on div at bounding box center [247, 95] width 173 height 12
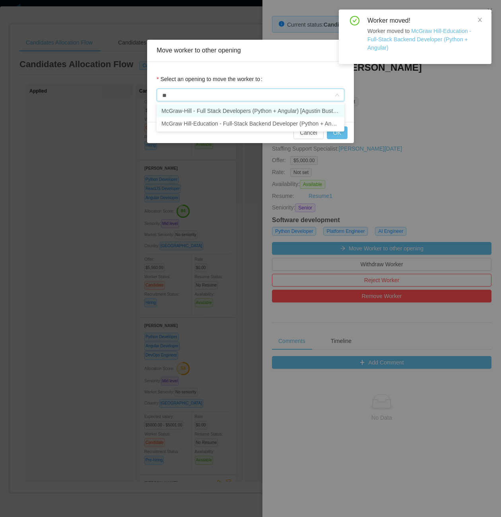
type input "***"
click at [254, 120] on li "McGraw Hill-Education - Full-Stack Backend Developer (Python + Angular)" at bounding box center [251, 123] width 188 height 13
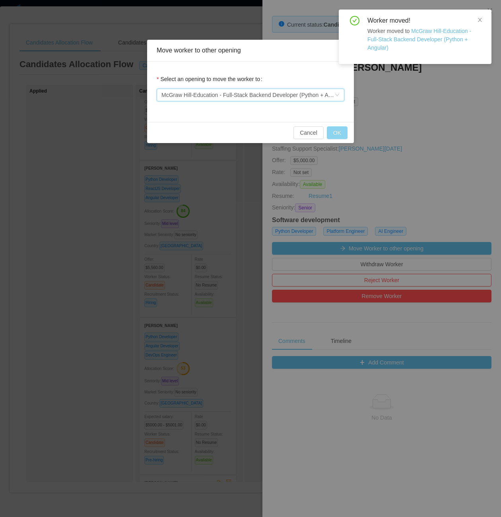
click at [340, 129] on button "OK" at bounding box center [337, 132] width 21 height 13
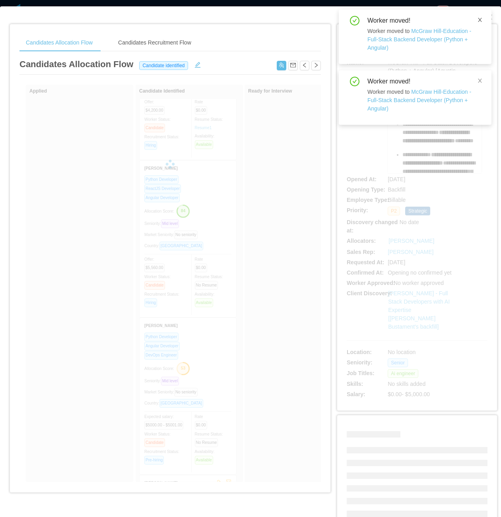
drag, startPoint x: 481, startPoint y: 18, endPoint x: 481, endPoint y: 23, distance: 4.8
click at [481, 18] on icon "icon: close" at bounding box center [480, 20] width 4 height 4
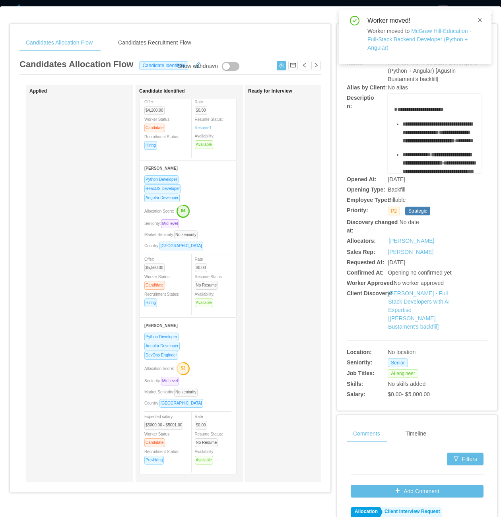
drag, startPoint x: 480, startPoint y: 17, endPoint x: 467, endPoint y: 54, distance: 38.7
click at [480, 18] on icon "icon: close" at bounding box center [480, 20] width 6 height 6
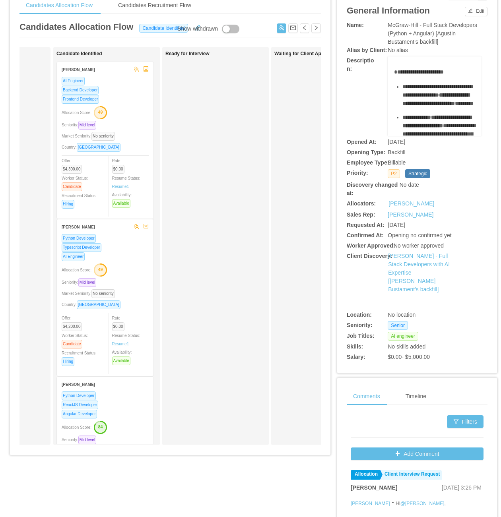
scroll to position [0, 0]
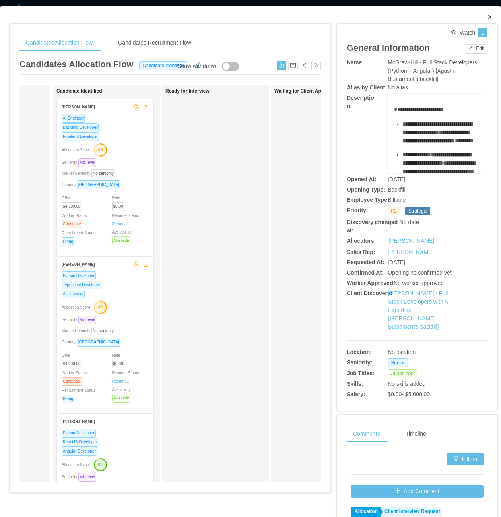
drag, startPoint x: 486, startPoint y: 15, endPoint x: 462, endPoint y: 87, distance: 75.5
click at [484, 17] on span "Close" at bounding box center [490, 17] width 22 height 22
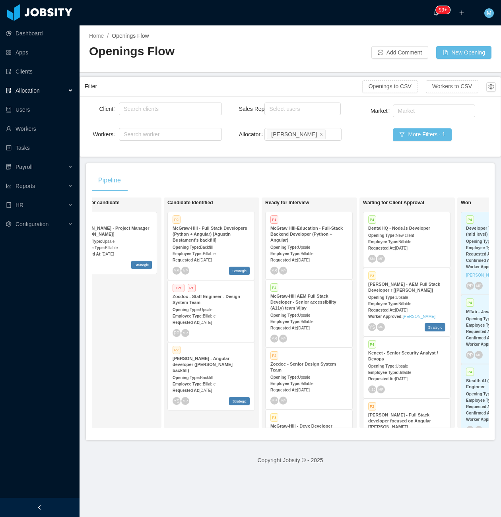
click at [309, 245] on span "Upsale" at bounding box center [304, 247] width 12 height 4
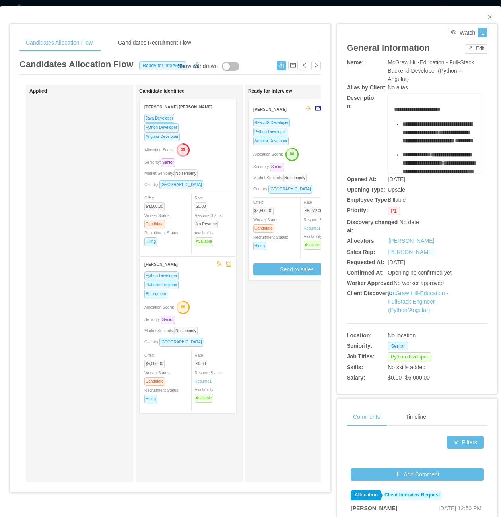
click at [229, 162] on div "Seniority: Senior" at bounding box center [187, 162] width 87 height 9
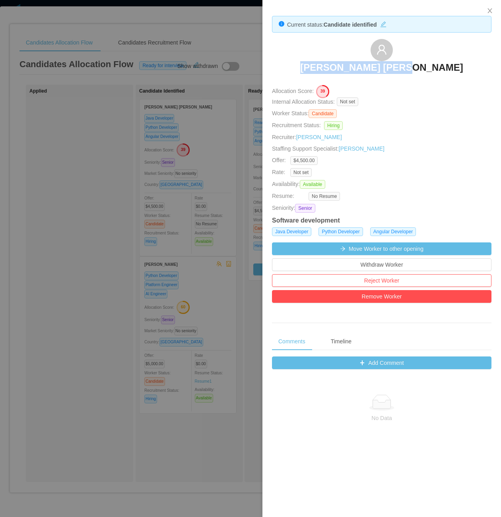
drag, startPoint x: 315, startPoint y: 65, endPoint x: 448, endPoint y: 70, distance: 132.5
click at [448, 70] on div "Daniel Ramos Aguiar" at bounding box center [382, 59] width 220 height 40
copy h3 "Daniel Ramos Aguiar"
click at [85, 346] on div at bounding box center [250, 258] width 501 height 517
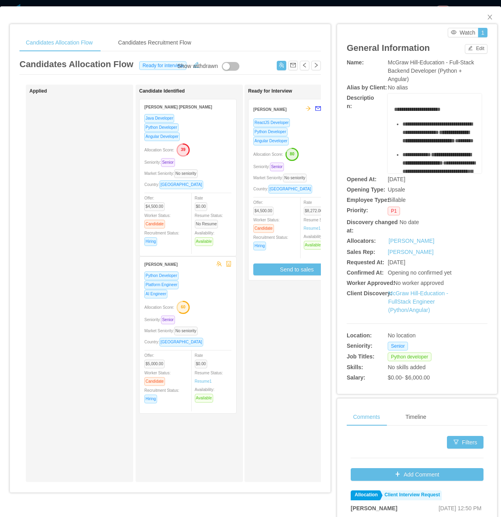
click at [243, 300] on div "Candidate Identified Daniel Ramos Aguiar Java Developer Python Developer Angula…" at bounding box center [189, 284] width 107 height 398
click at [229, 299] on div "Python Developer Platform Engineer AI Engineer Allocation Score: 60 Seniority: …" at bounding box center [187, 340] width 87 height 138
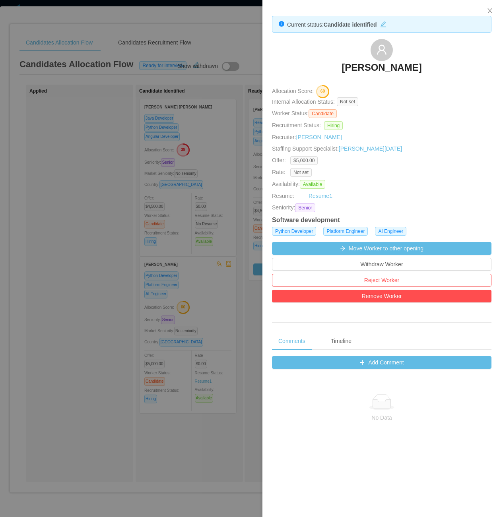
drag, startPoint x: 397, startPoint y: 68, endPoint x: 430, endPoint y: 66, distance: 33.4
click at [430, 66] on div "[PERSON_NAME]" at bounding box center [382, 59] width 220 height 40
copy h3 "[PERSON_NAME]"
drag, startPoint x: 57, startPoint y: 338, endPoint x: 91, endPoint y: 313, distance: 41.9
click at [57, 338] on div at bounding box center [250, 258] width 501 height 517
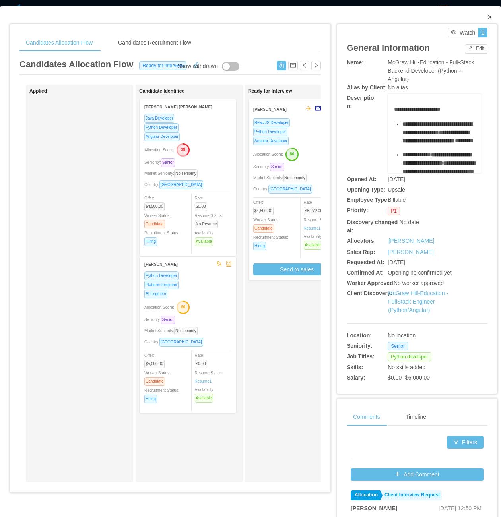
click at [481, 21] on span "Close" at bounding box center [490, 17] width 22 height 22
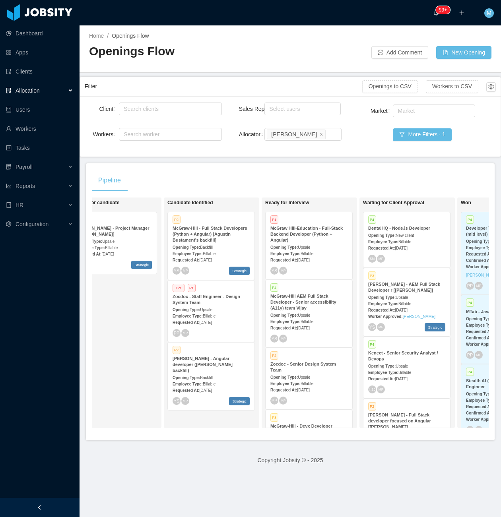
click at [274, 168] on div "Pipeline On Hold Looking for candidate P1 McGraw-Hill - Project Manager [Kristi…" at bounding box center [290, 301] width 409 height 277
click at [35, 505] on div at bounding box center [40, 507] width 80 height 19
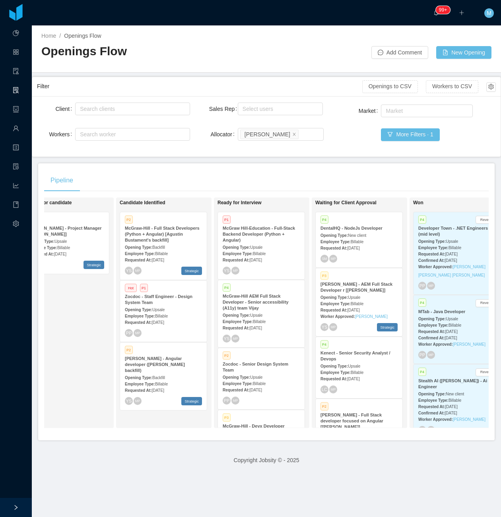
drag, startPoint x: 62, startPoint y: 359, endPoint x: 74, endPoint y: 368, distance: 14.7
click at [62, 359] on div "Looking for candidate P1 McGraw-Hill - Project Manager [Kristina Armendaris] Op…" at bounding box center [77, 313] width 111 height 224
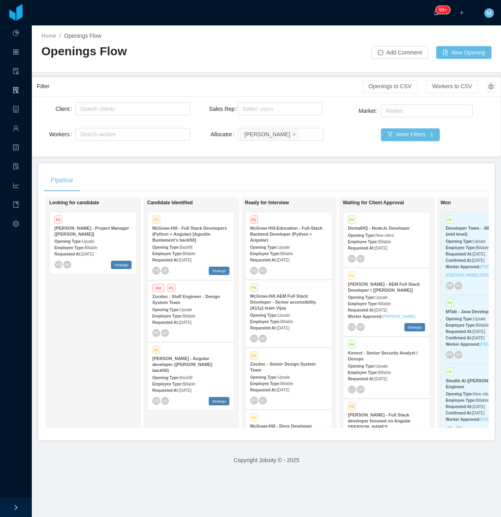
scroll to position [0, 107]
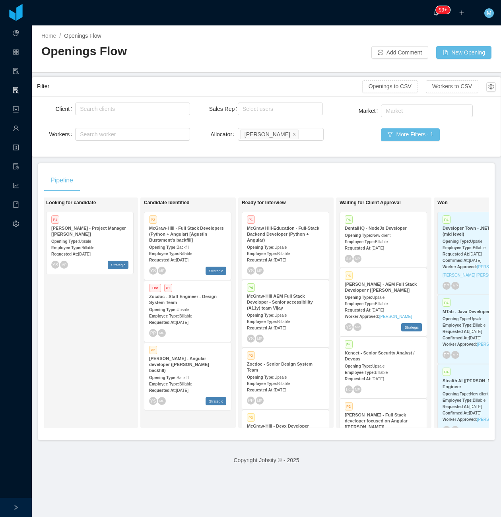
click at [144, 441] on div "Pipeline On Hold Looking for candidate P1 McGraw-Hill - Project Manager [Kristi…" at bounding box center [266, 301] width 457 height 277
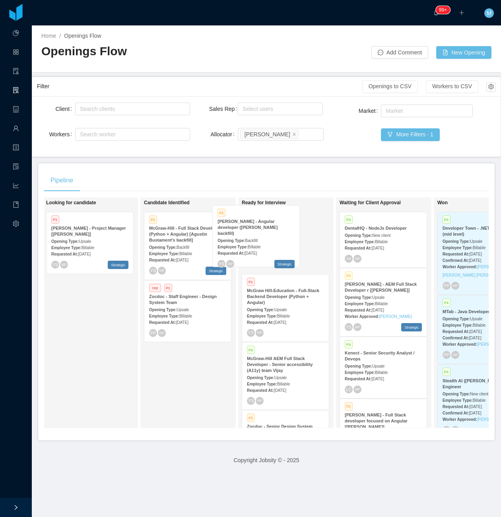
drag, startPoint x: 181, startPoint y: 389, endPoint x: 250, endPoint y: 251, distance: 153.7
click at [250, 251] on div "On Hold Looking for candidate P1 McGraw-Hill - Project Manager [Kristina Armend…" at bounding box center [266, 316] width 445 height 237
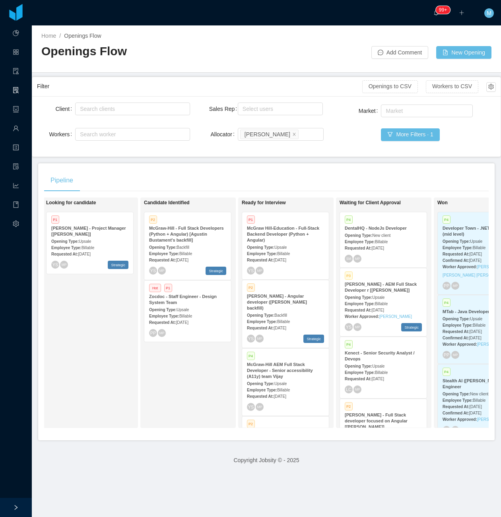
click at [286, 326] on span "Aug 29th, 2025" at bounding box center [280, 328] width 12 height 4
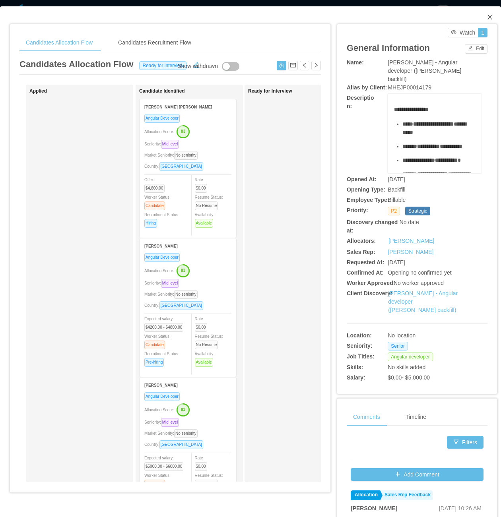
click at [481, 14] on span "Close" at bounding box center [490, 17] width 22 height 22
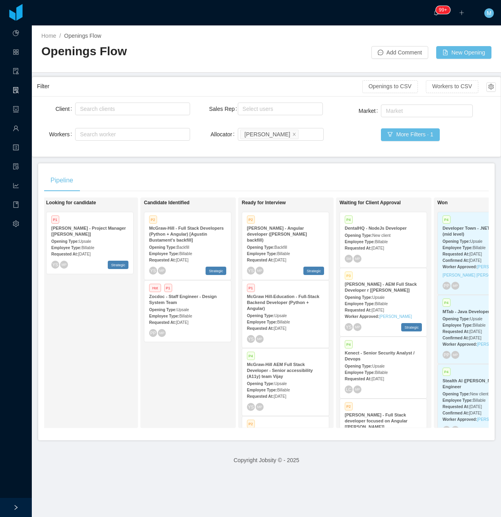
click at [177, 404] on div "Candidate Identified P2 McGraw-Hill - Full Stack Developers (Python + Angular) …" at bounding box center [199, 313] width 111 height 224
click at [152, 393] on div "Candidate Identified P2 McGraw-Hill - Full Stack Developers (Python + Angular) …" at bounding box center [199, 313] width 111 height 224
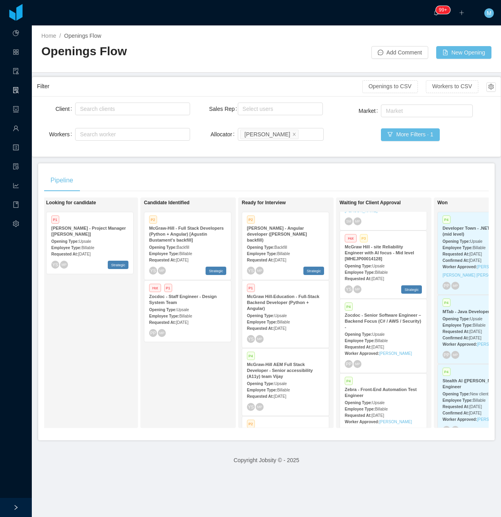
scroll to position [435, 0]
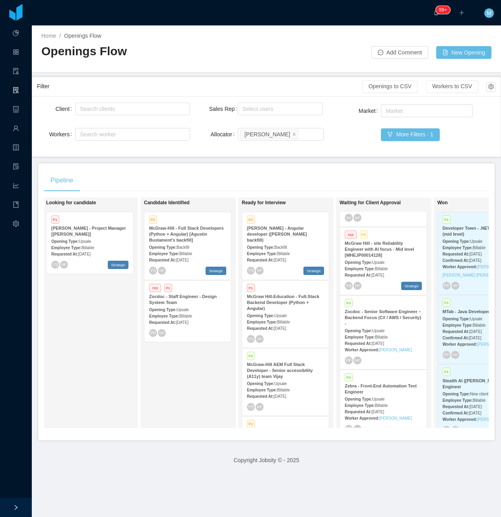
click at [196, 371] on div "Candidate Identified P2 McGraw-Hill - Full Stack Developers (Python + Angular) …" at bounding box center [199, 313] width 111 height 224
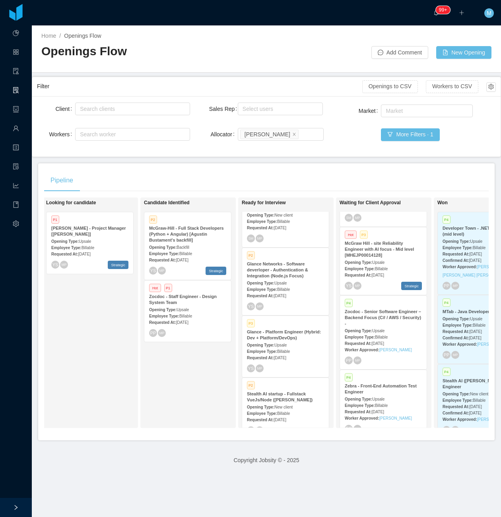
click at [269, 354] on div "Requested At: Aug 25th, 2025" at bounding box center [285, 358] width 77 height 8
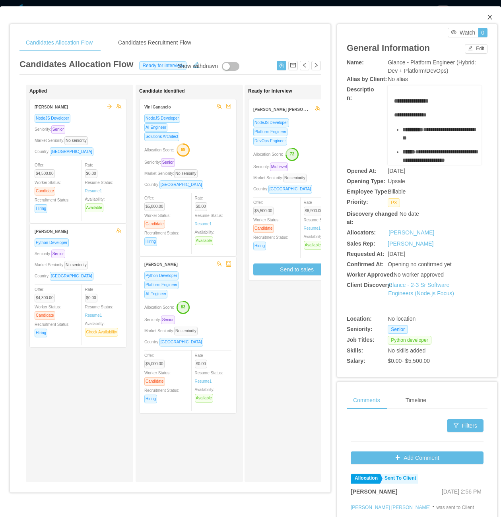
click at [487, 19] on icon "icon: close" at bounding box center [490, 17] width 6 height 6
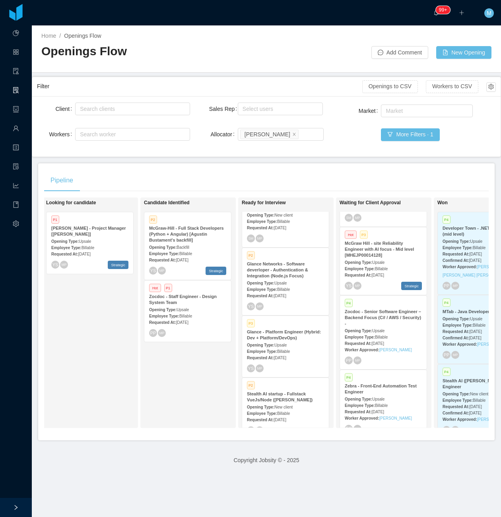
click at [166, 377] on div "Candidate Identified P2 McGraw-Hill - Full Stack Developers (Python + Angular) …" at bounding box center [199, 313] width 111 height 224
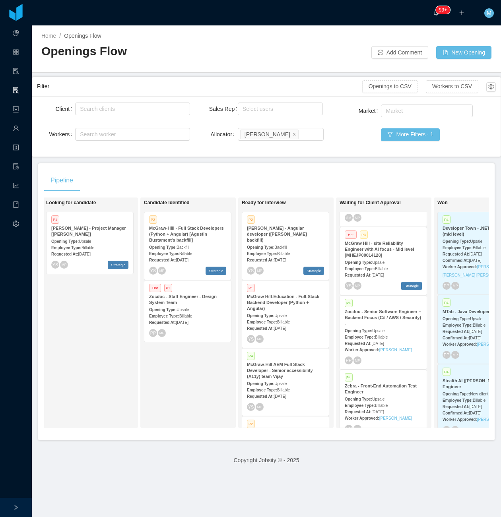
click at [290, 311] on div "Opening Type: Upsale" at bounding box center [285, 315] width 77 height 8
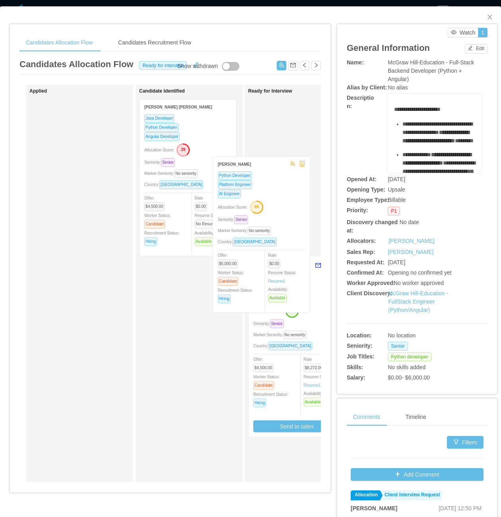
drag, startPoint x: 193, startPoint y: 333, endPoint x: 274, endPoint y: 216, distance: 142.7
click at [282, 210] on div "Applied Candidate Identified Daniel Ramos Aguiar Java Developer Python Develope…" at bounding box center [169, 287] width 301 height 404
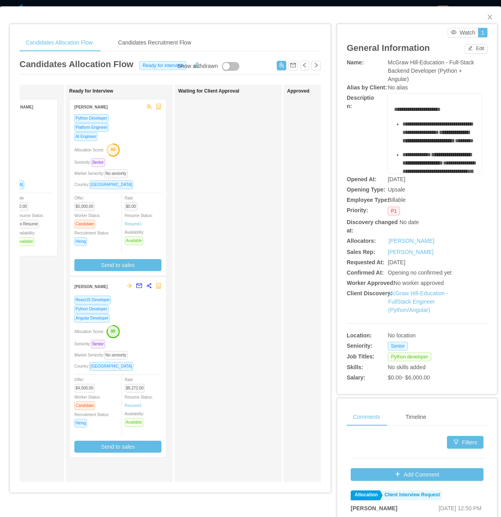
scroll to position [0, 177]
click at [130, 264] on button "Send to sales" at bounding box center [119, 265] width 87 height 12
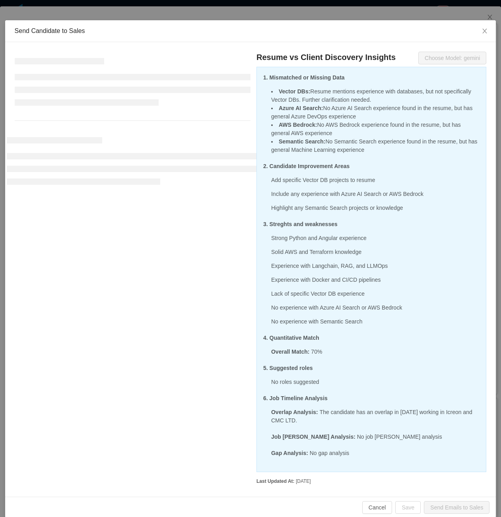
scroll to position [30, 0]
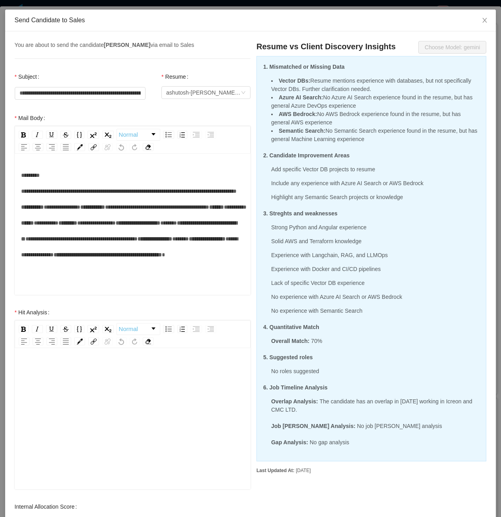
click at [113, 381] on div "rdw-editor" at bounding box center [133, 431] width 224 height 139
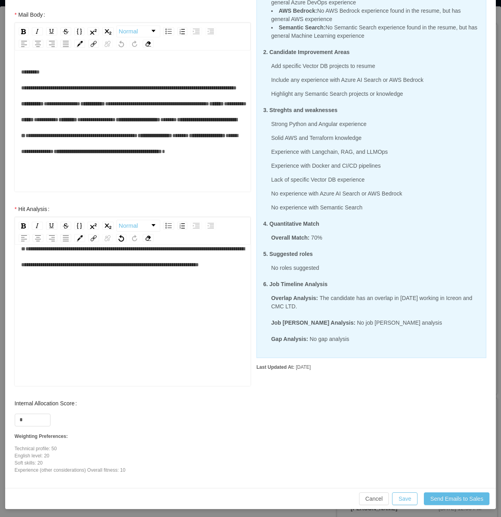
scroll to position [136, 0]
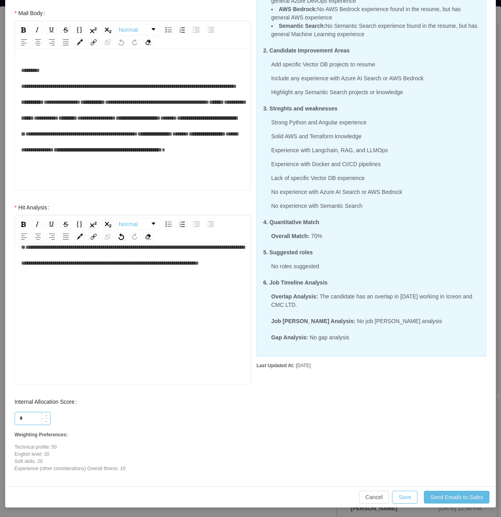
drag, startPoint x: 35, startPoint y: 420, endPoint x: 23, endPoint y: 420, distance: 11.9
click at [23, 420] on input "*" at bounding box center [32, 419] width 35 height 12
type input "*"
type input "**"
click at [398, 504] on div "Cancel Save Send Emails to Sales" at bounding box center [250, 497] width 491 height 21
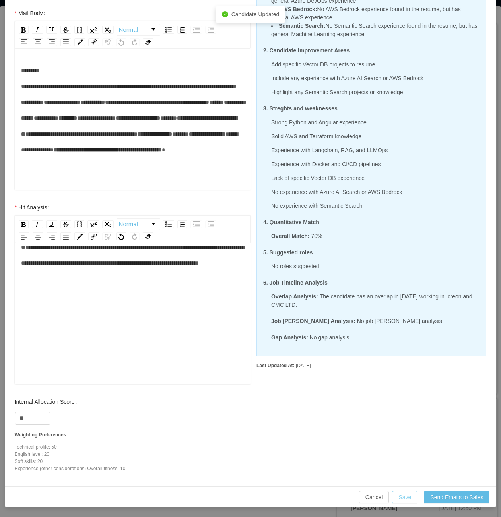
click at [400, 500] on button "Save" at bounding box center [404, 497] width 25 height 13
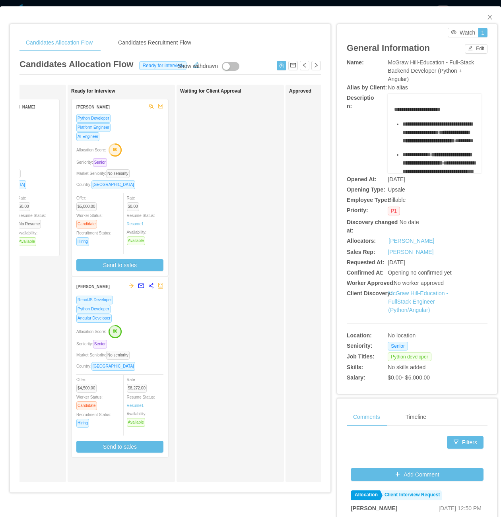
click at [209, 252] on div "Waiting for Client Approval" at bounding box center [235, 283] width 111 height 391
click at [481, 12] on span "Close" at bounding box center [490, 17] width 22 height 22
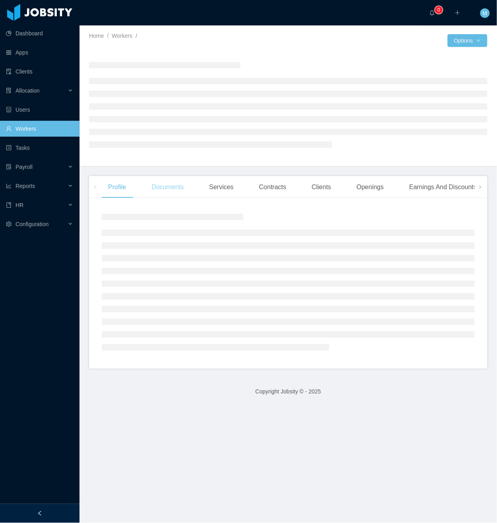
click at [177, 183] on div "Documents" at bounding box center [167, 187] width 45 height 22
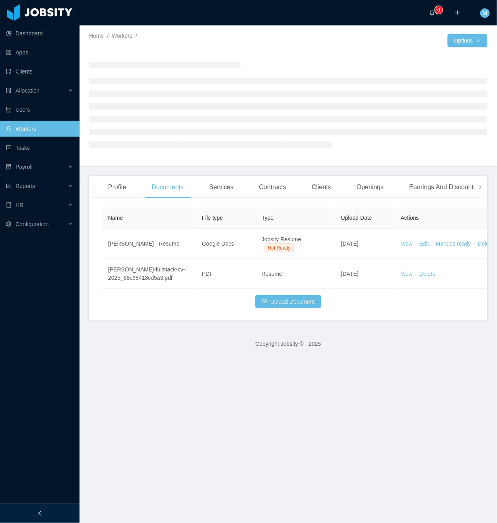
click at [66, 506] on div at bounding box center [40, 513] width 80 height 19
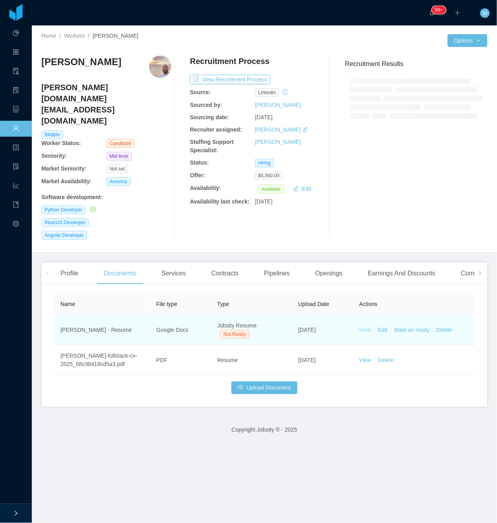
click at [363, 327] on link "View" at bounding box center [366, 330] width 12 height 6
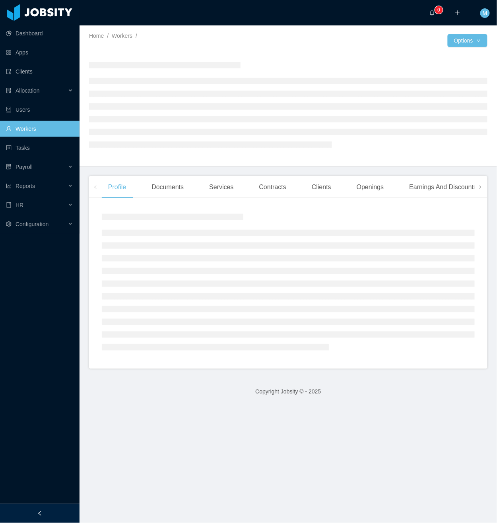
click at [171, 200] on div "Profile Documents Services Contracts Clients Openings Earnings And Discounts Co…" at bounding box center [288, 272] width 398 height 193
click at [169, 185] on div "Documents" at bounding box center [167, 187] width 45 height 22
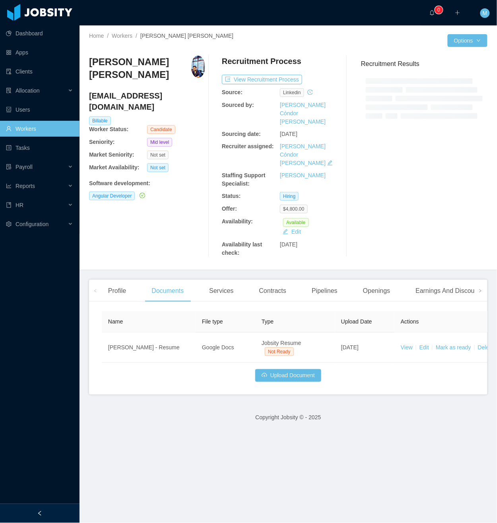
click at [46, 513] on div at bounding box center [40, 513] width 80 height 19
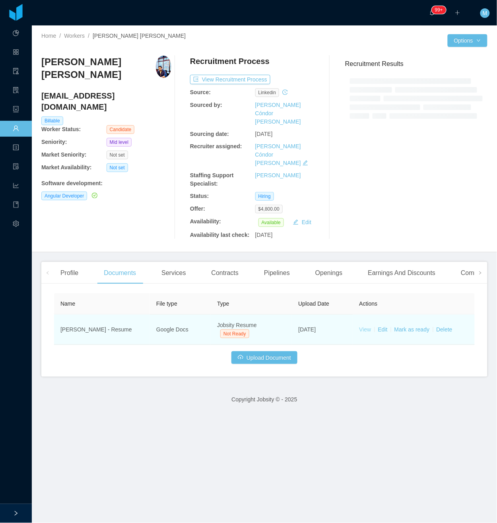
click at [362, 327] on link "View" at bounding box center [366, 330] width 12 height 6
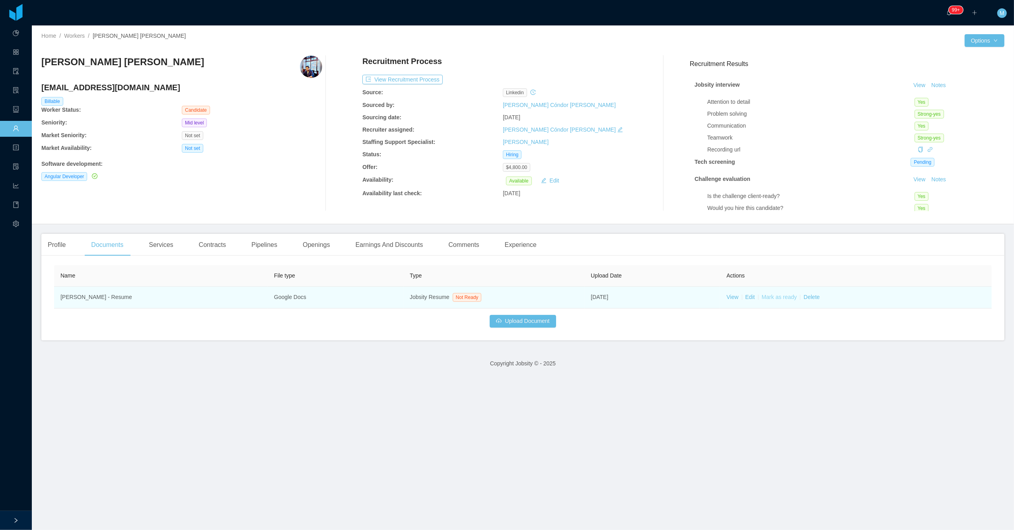
click at [497, 295] on link "Mark as ready" at bounding box center [779, 297] width 35 height 6
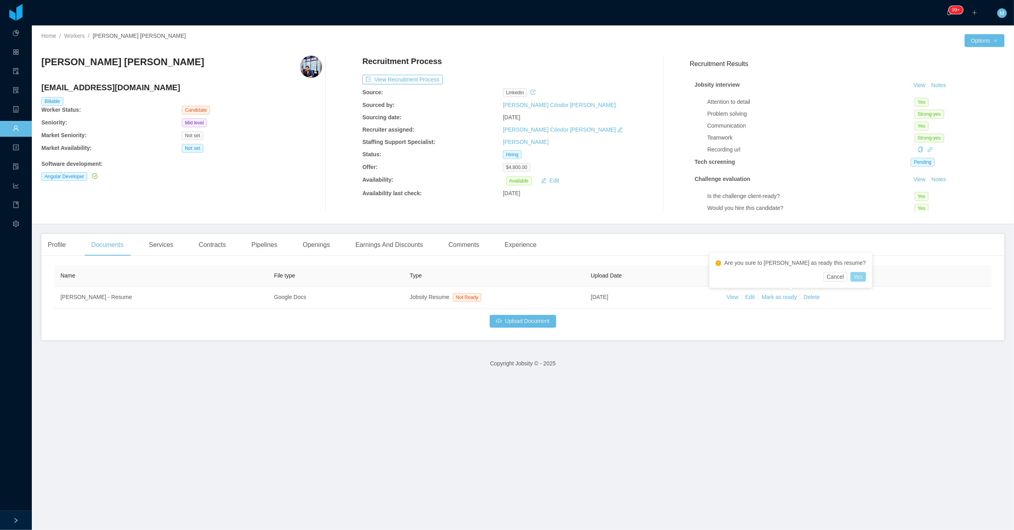
click at [497, 277] on button "Yes" at bounding box center [858, 277] width 16 height 10
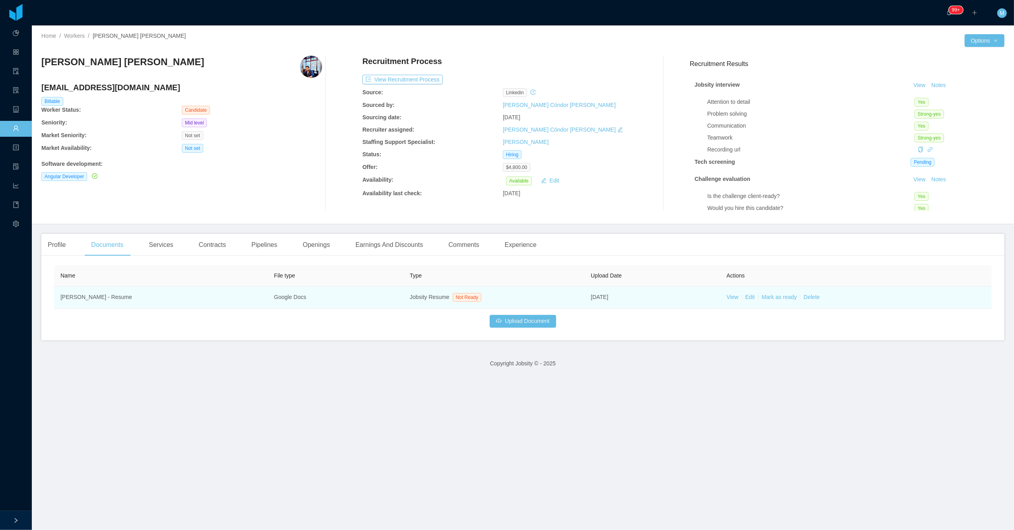
click at [497, 301] on td "View Edit Mark as ready Delete" at bounding box center [856, 298] width 272 height 22
click at [497, 299] on link "Mark as ready" at bounding box center [779, 297] width 35 height 6
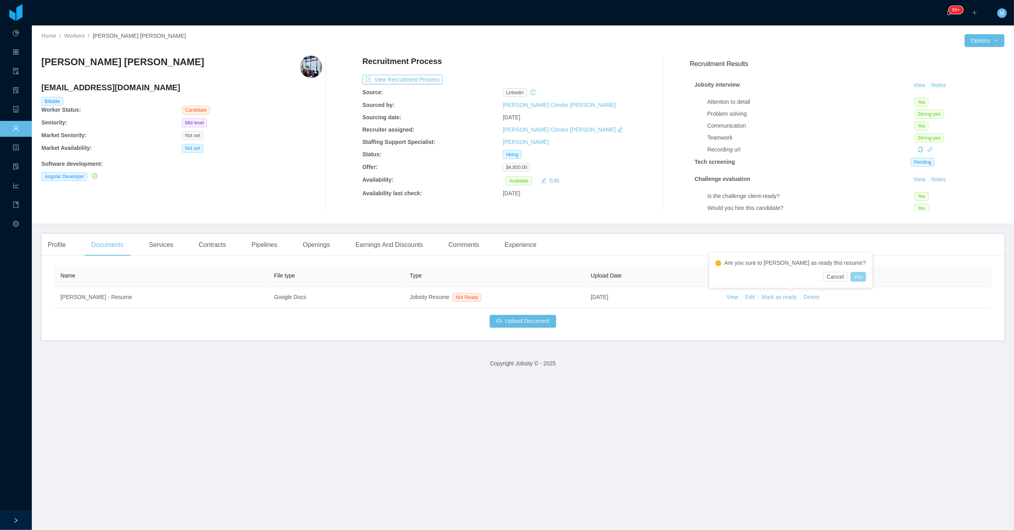
click at [497, 274] on button "Yes" at bounding box center [858, 277] width 16 height 10
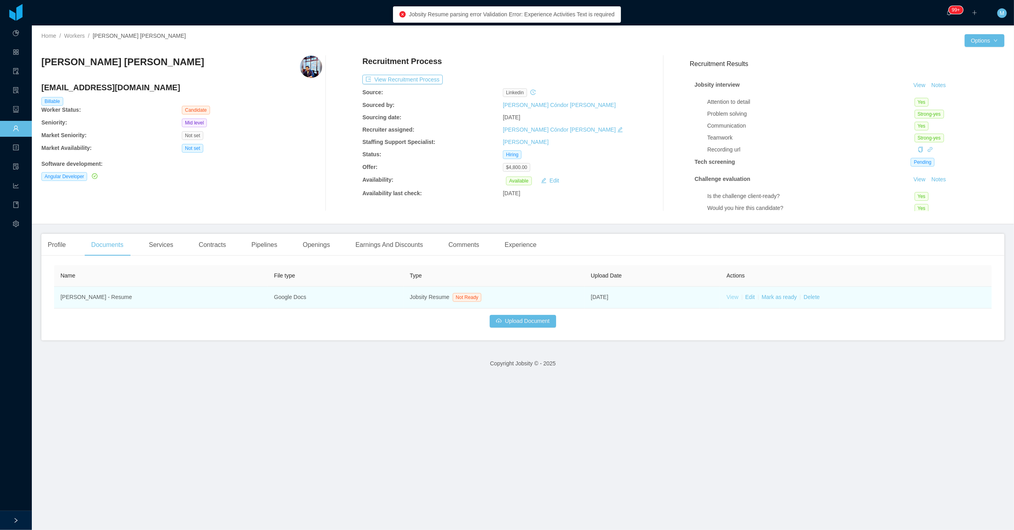
click at [497, 298] on link "View" at bounding box center [732, 297] width 12 height 6
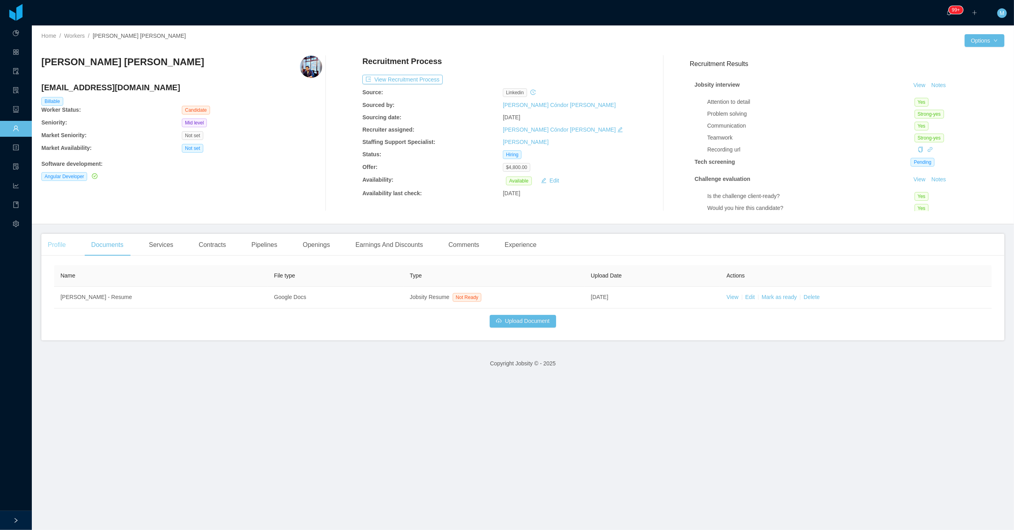
click at [46, 249] on div "Profile" at bounding box center [56, 245] width 31 height 22
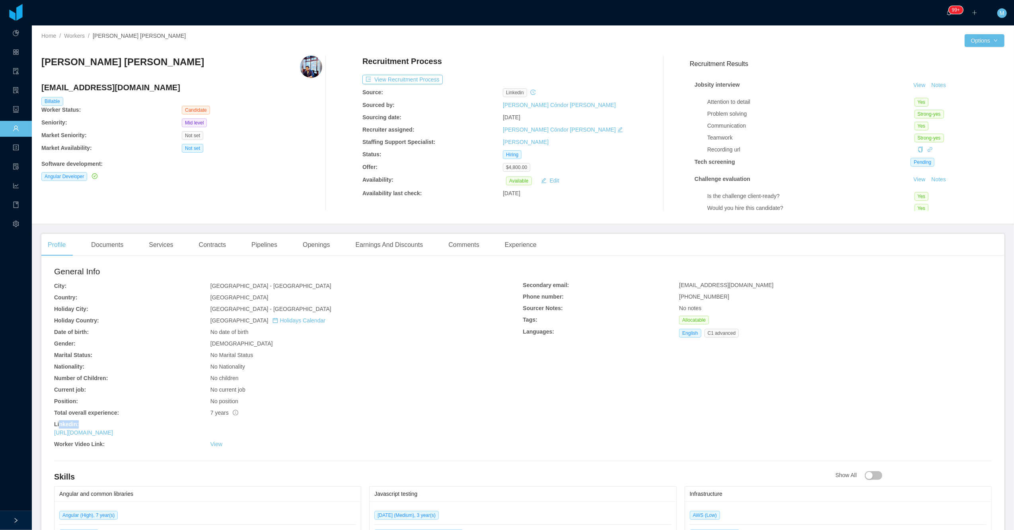
drag, startPoint x: 159, startPoint y: 427, endPoint x: 58, endPoint y: 422, distance: 101.5
click at [58, 422] on div "Linkedin:" at bounding box center [288, 424] width 469 height 8
click at [56, 422] on b "Linkedin:" at bounding box center [66, 424] width 25 height 6
drag, startPoint x: 54, startPoint y: 425, endPoint x: 159, endPoint y: 430, distance: 105.5
click at [159, 430] on div "General Info City: Toronto - Ontario Country: Canada Holiday City: Toronto - On…" at bounding box center [288, 358] width 469 height 187
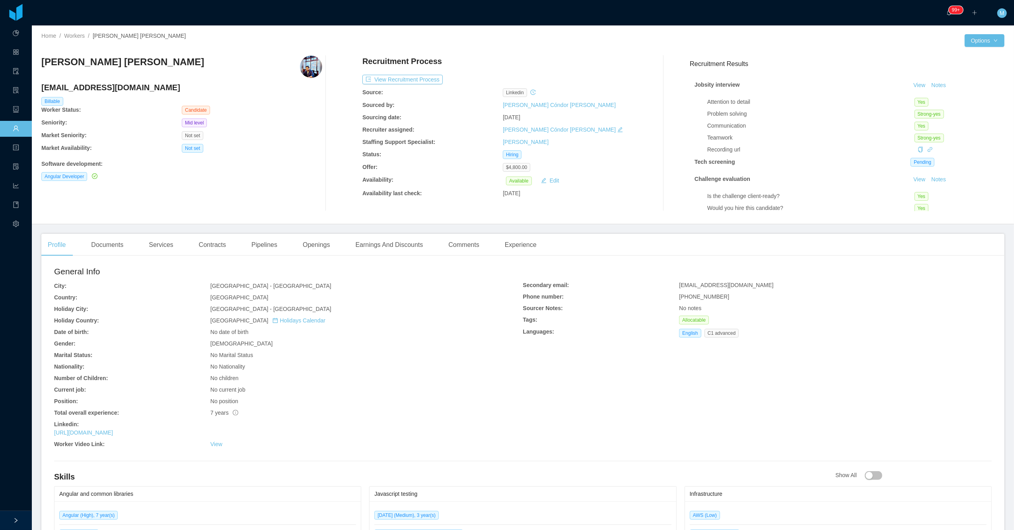
copy div "Linkedin: https://www.linkedin.com/in/subhash97"
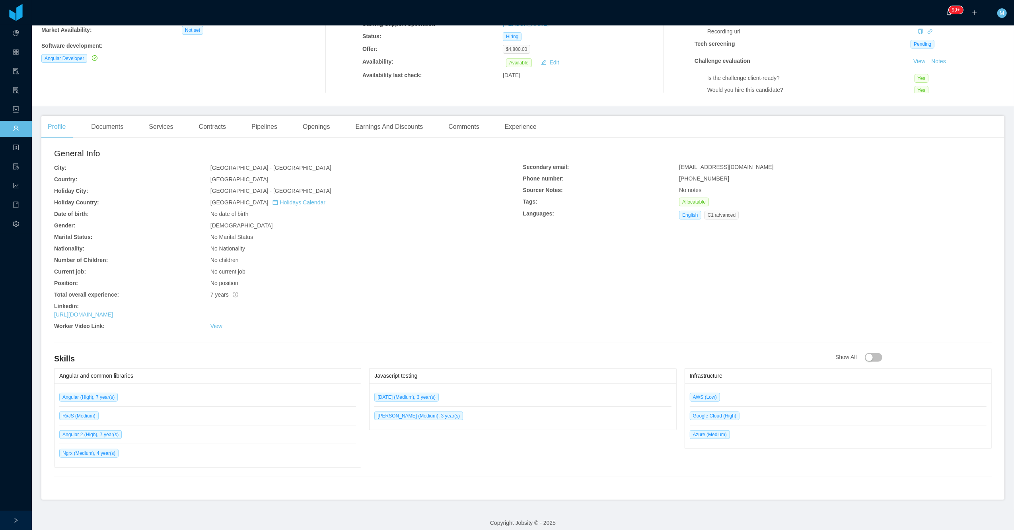
scroll to position [126, 0]
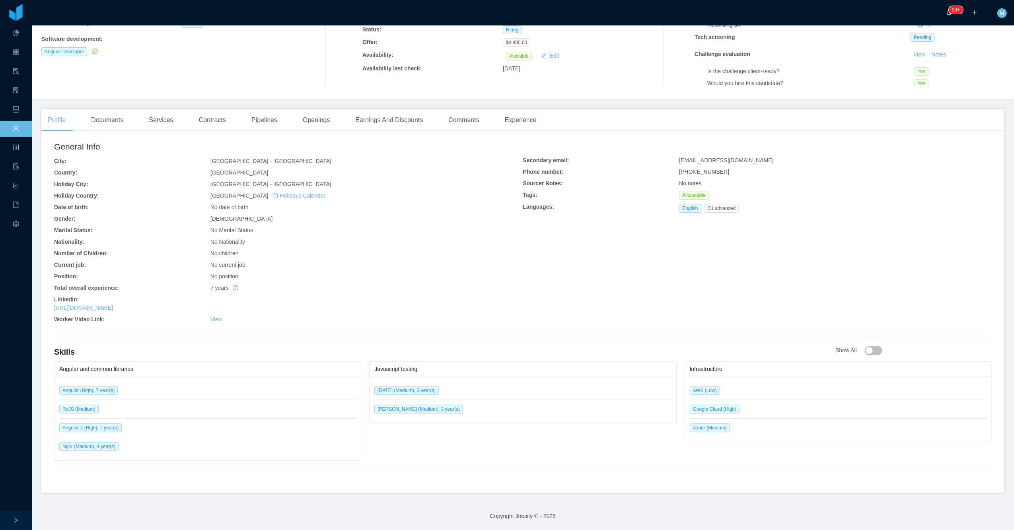
copy div "Linkedin: https://www.linkedin.com/in/subhash97"
drag, startPoint x: 731, startPoint y: 208, endPoint x: 676, endPoint y: 209, distance: 54.9
click at [497, 209] on div "English C1 advanced" at bounding box center [710, 208] width 63 height 9
copy div "English C1 advanced"
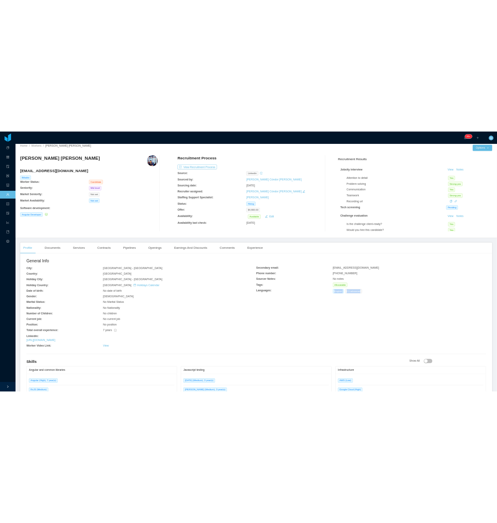
scroll to position [0, 0]
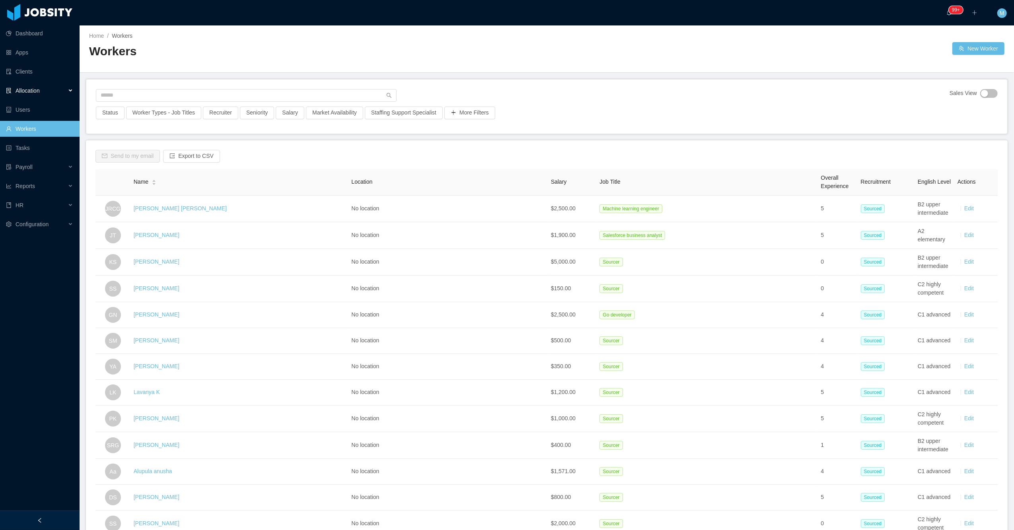
click at [68, 91] on div "Allocation" at bounding box center [40, 91] width 80 height 16
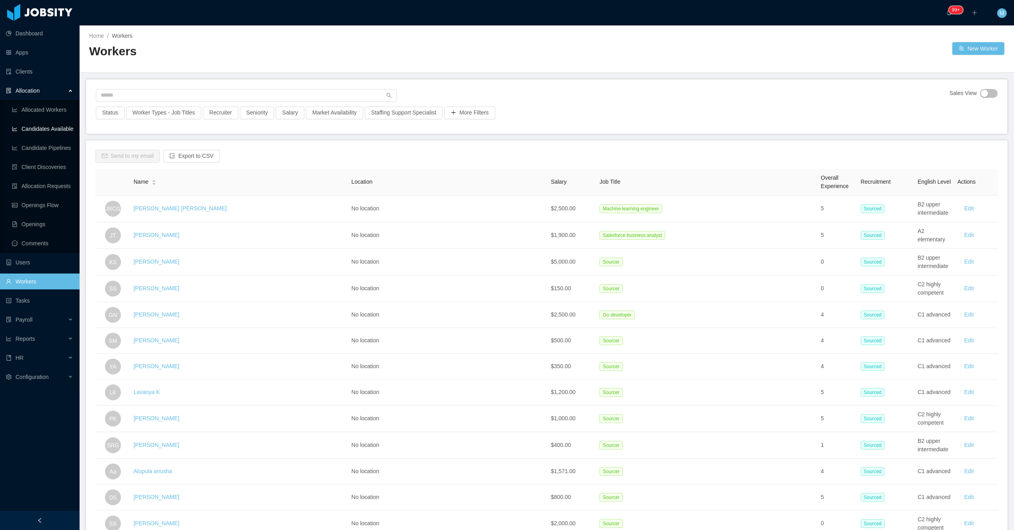
click at [64, 129] on link "Candidates Available" at bounding box center [42, 129] width 61 height 16
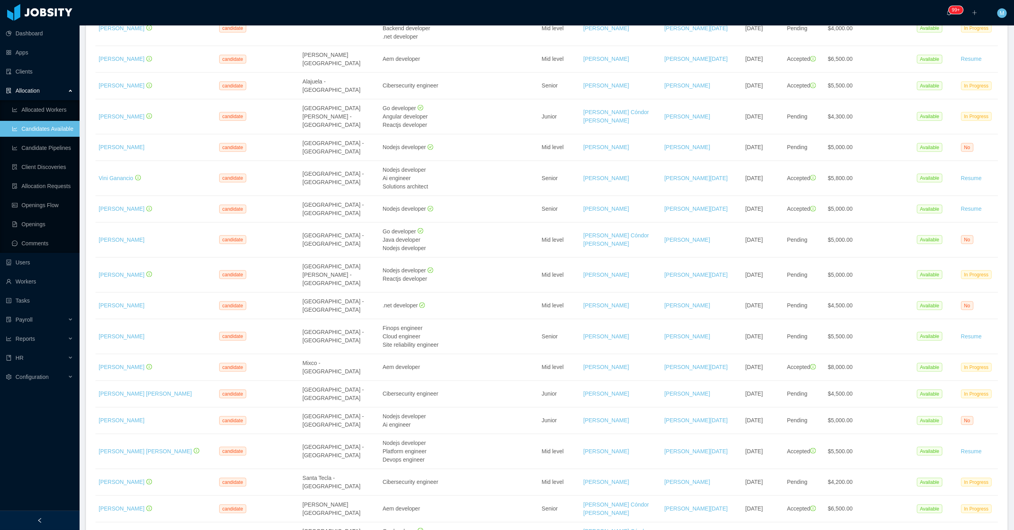
scroll to position [1060, 0]
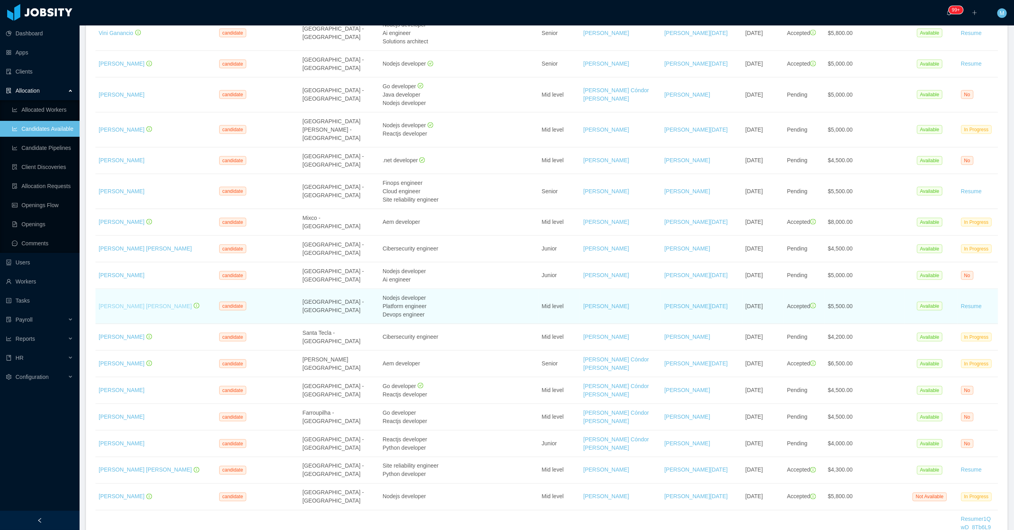
click at [129, 304] on link "[PERSON_NAME] [PERSON_NAME]" at bounding box center [145, 306] width 93 height 6
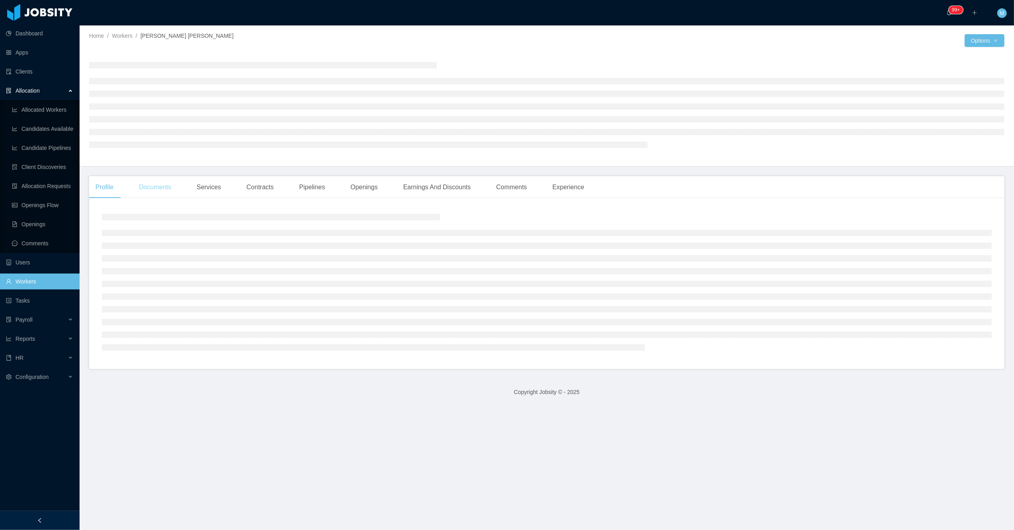
click at [163, 194] on div "Documents" at bounding box center [154, 187] width 45 height 22
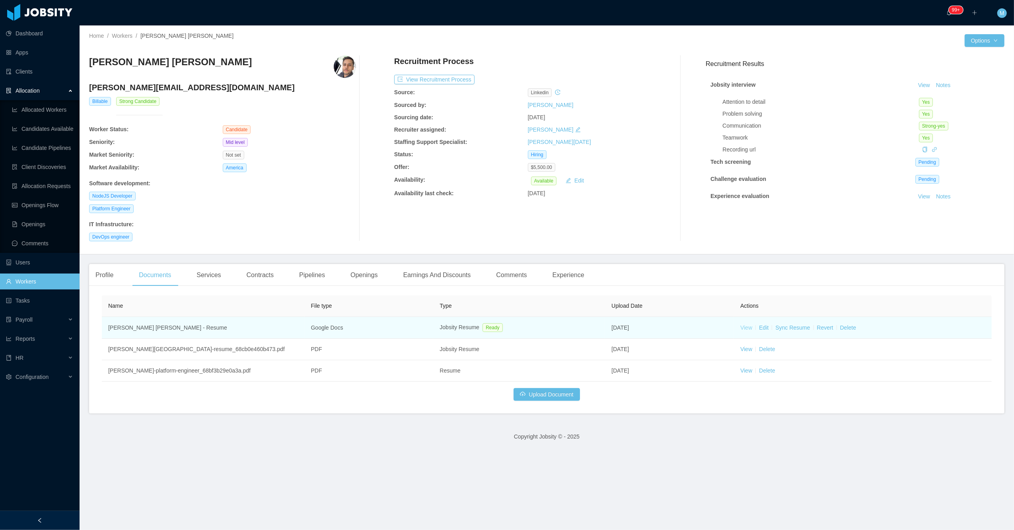
click at [740, 328] on link "View" at bounding box center [746, 328] width 12 height 6
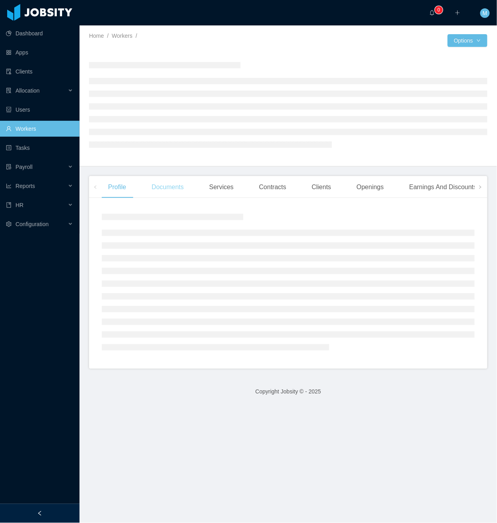
click at [169, 187] on div "Documents" at bounding box center [167, 187] width 45 height 22
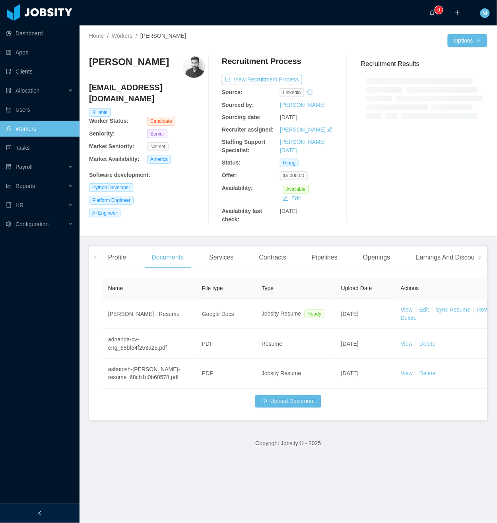
click at [51, 509] on div at bounding box center [40, 513] width 80 height 19
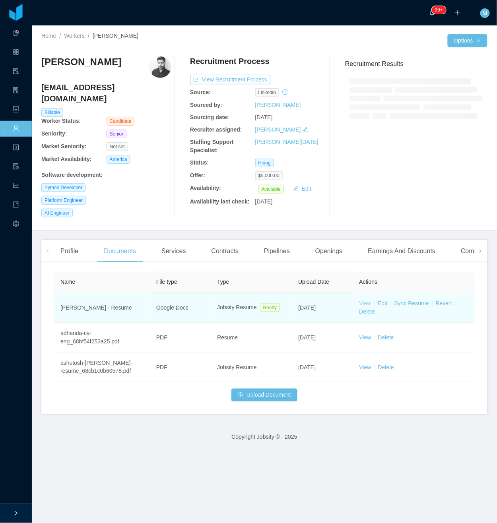
click at [360, 300] on link "View" at bounding box center [366, 303] width 12 height 6
